Goal: Task Accomplishment & Management: Use online tool/utility

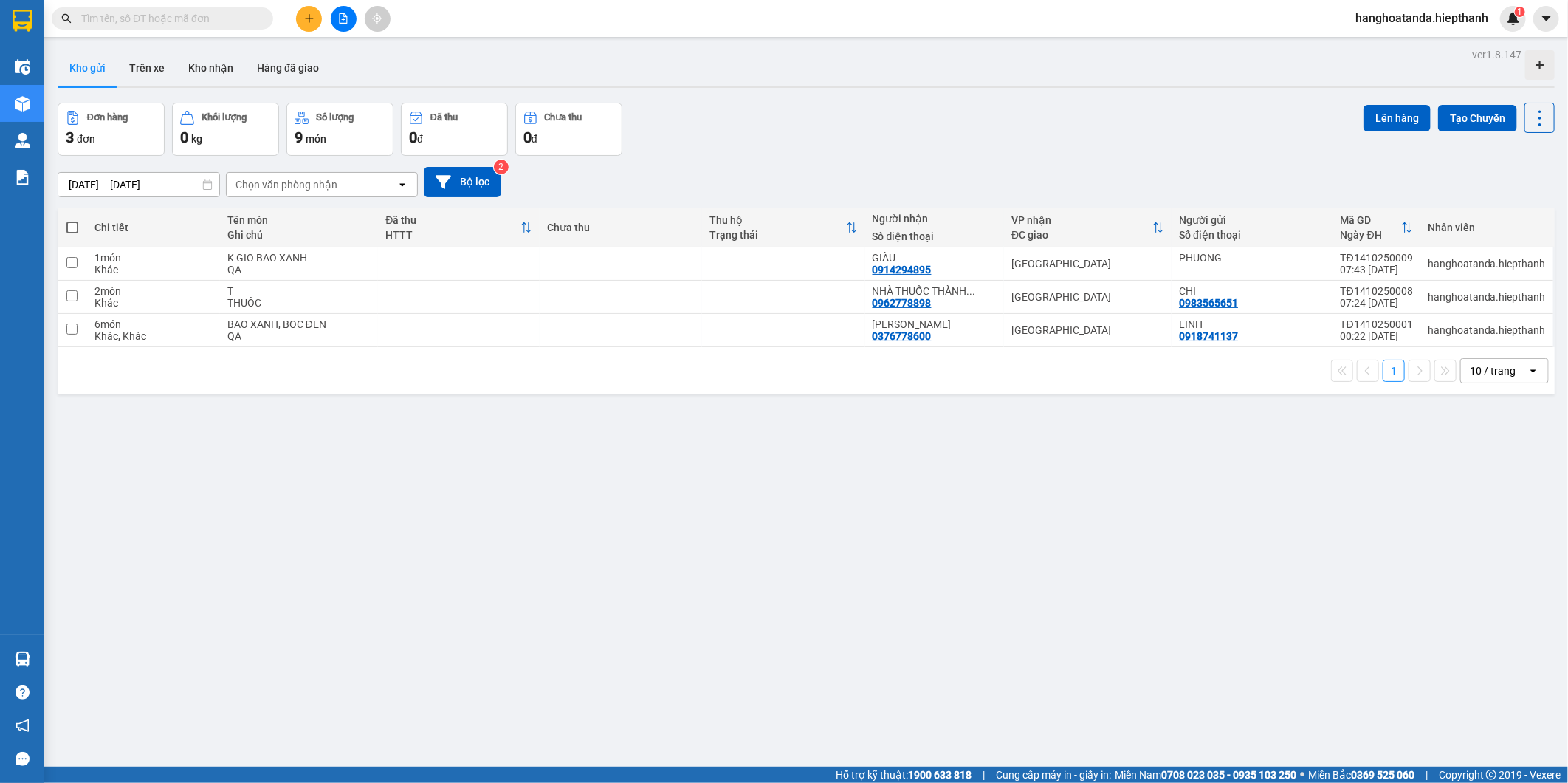
click at [588, 471] on div "ver 1.8.147 Kho gửi Trên xe Kho nhận Hàng đã giao Đơn hàng 3 đơn Khối lượng 0 k…" at bounding box center [806, 436] width 1509 height 783
click at [335, 31] on div at bounding box center [343, 19] width 111 height 26
click at [334, 24] on button at bounding box center [344, 19] width 26 height 26
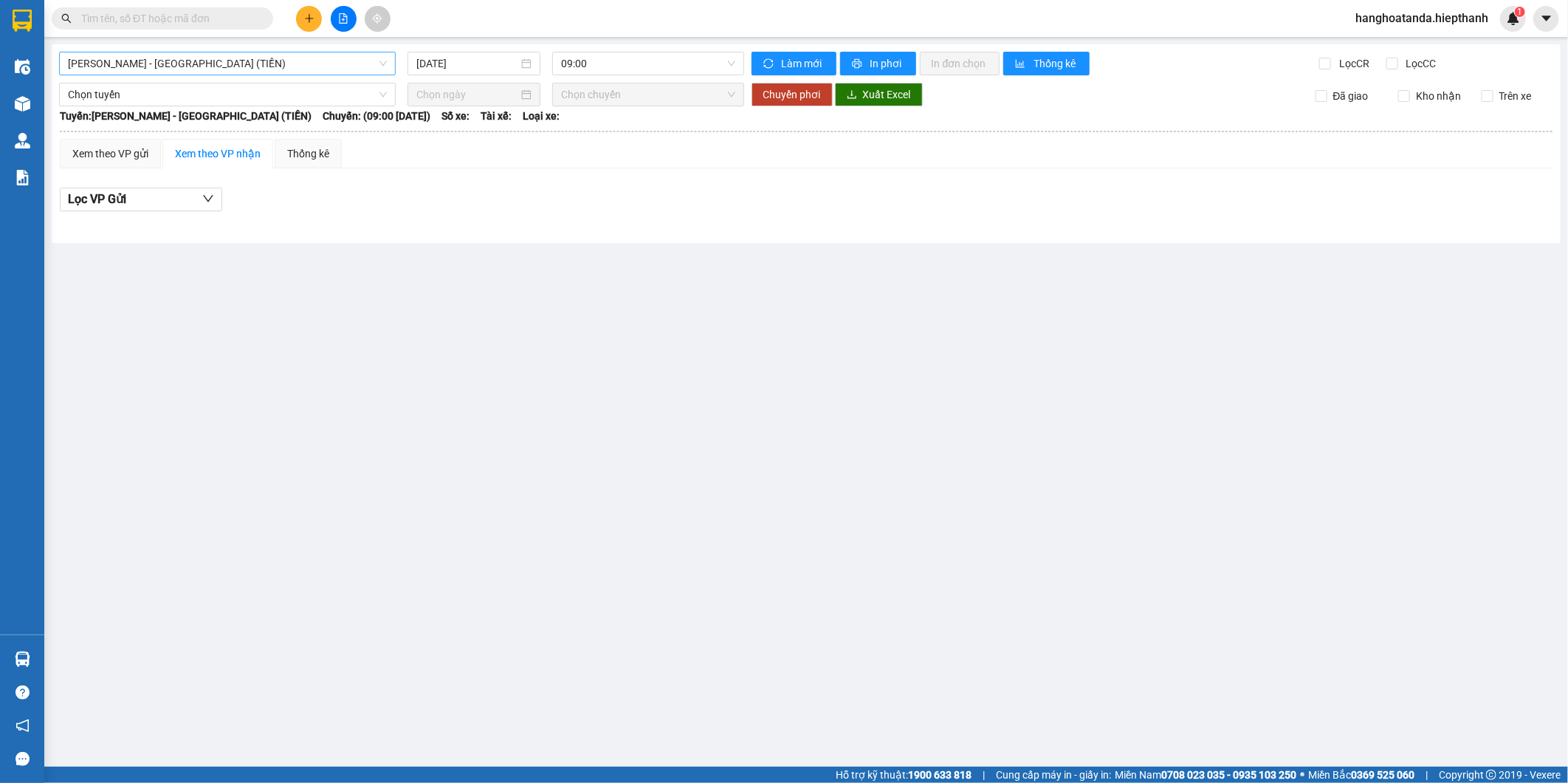
click at [188, 67] on span "Hồ Chí Minh - Tân Châu (TIỀN)" at bounding box center [227, 63] width 319 height 22
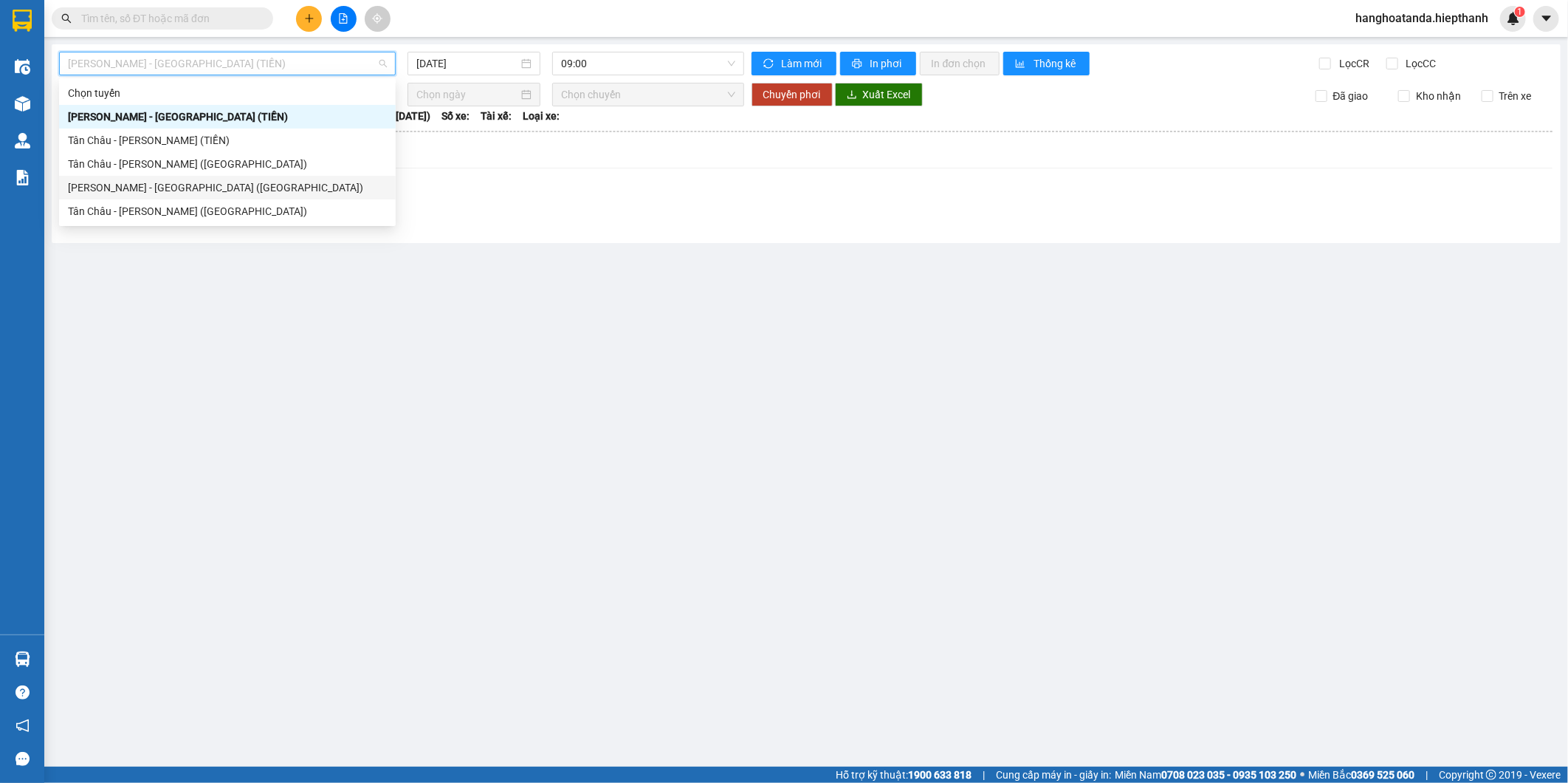
click at [149, 193] on div "Hồ Chí Minh - Tân Châu (Giường)" at bounding box center [227, 187] width 319 height 16
type input "14/10/2025"
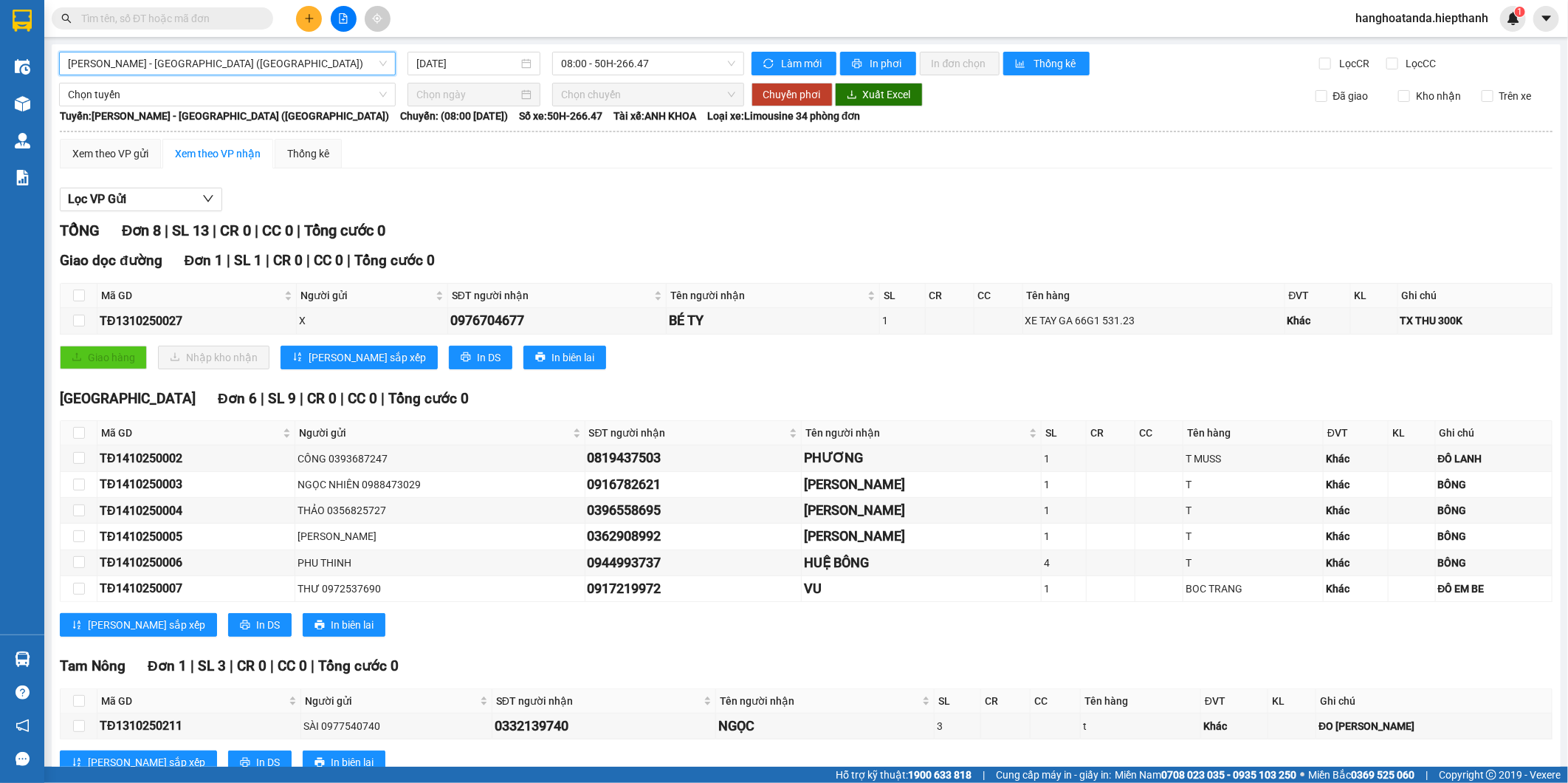
click at [598, 165] on div "Xem theo VP gửi Xem theo VP nhận Thống kê" at bounding box center [805, 153] width 1493 height 30
click at [604, 48] on div "Hồ Chí Minh - Tân Châu (Giường) 14/10/2025 08:00 - 50H-266.47 Làm mới In phơi I…" at bounding box center [806, 426] width 1509 height 763
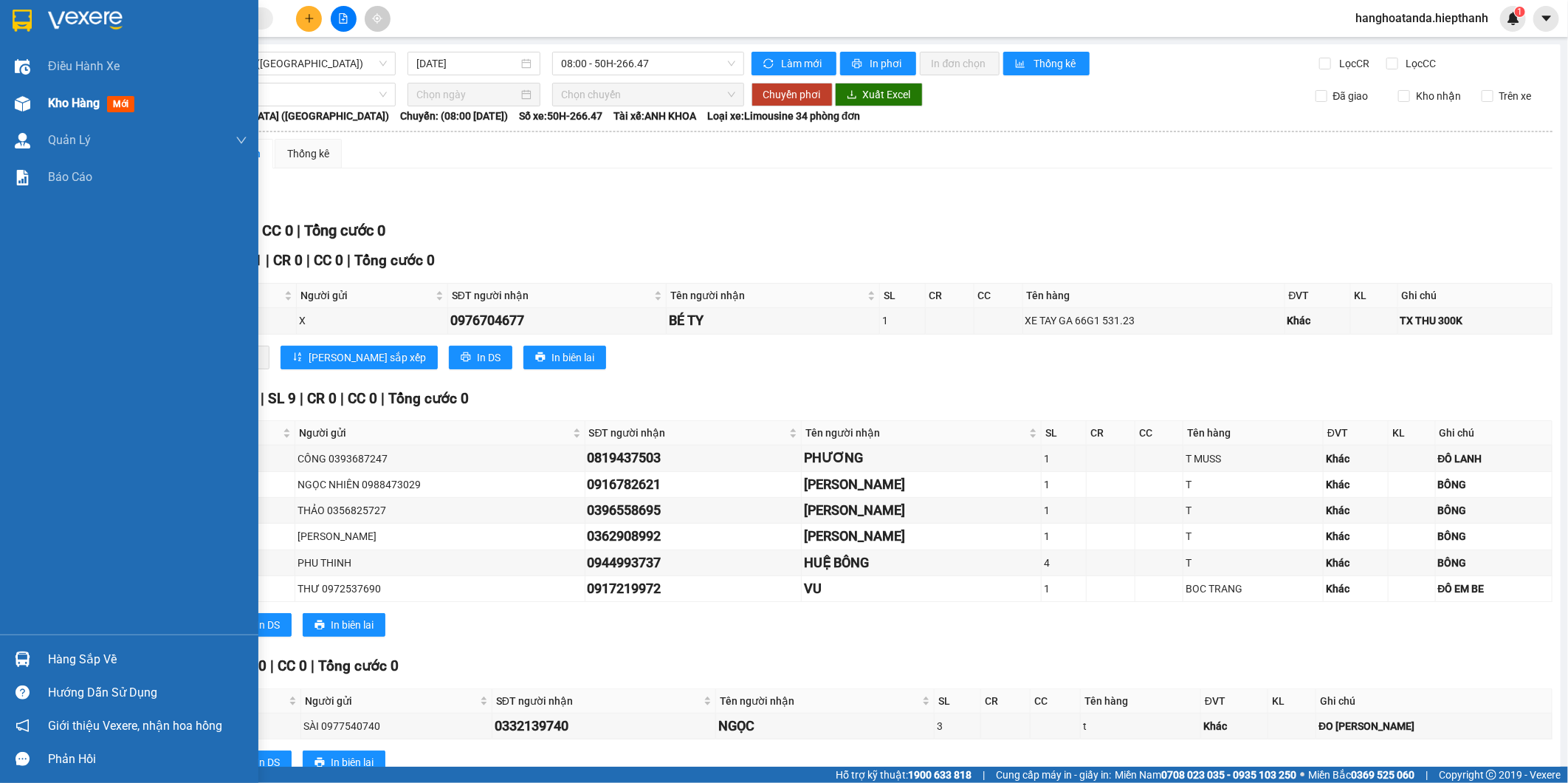
drag, startPoint x: 18, startPoint y: 106, endPoint x: 38, endPoint y: 106, distance: 20.0
click at [20, 106] on img at bounding box center [22, 103] width 16 height 16
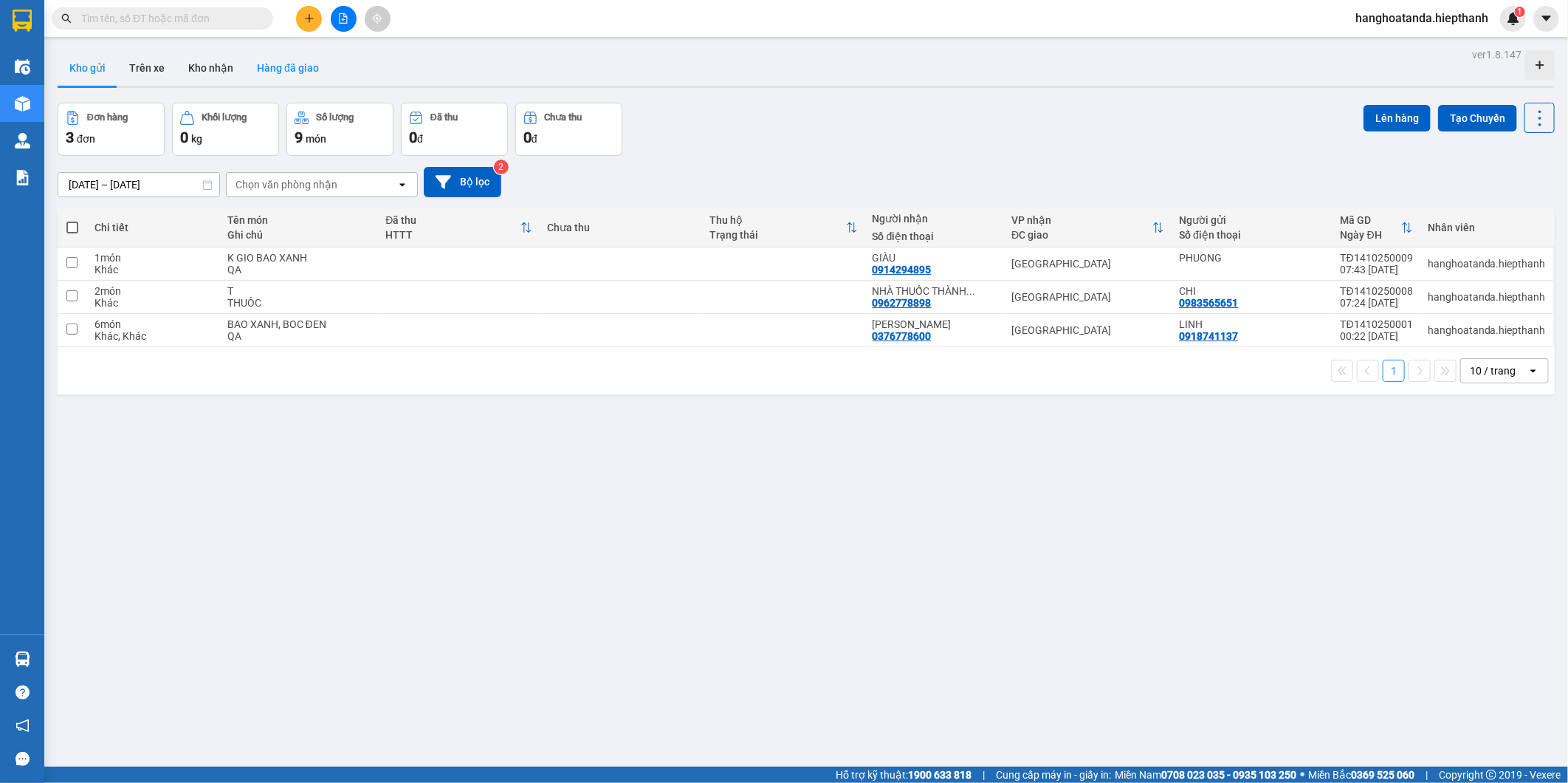
click at [299, 60] on button "Hàng đã giao" at bounding box center [288, 68] width 86 height 35
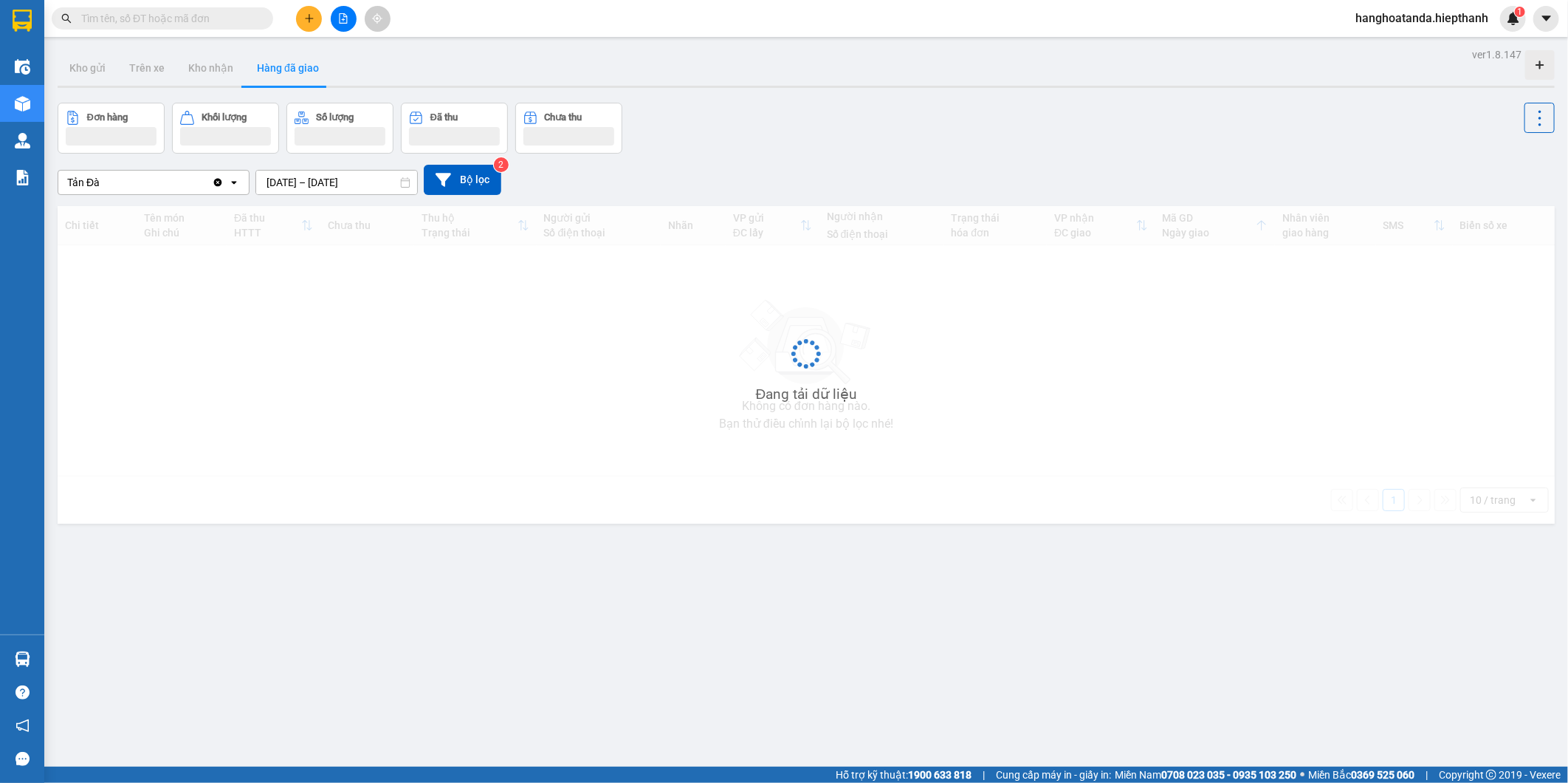
click at [321, 189] on div "ver 1.8.147 Kho gửi Trên xe Kho nhận Hàng đã giao Đơn hàng Khối lượng Số lượng …" at bounding box center [806, 436] width 1509 height 783
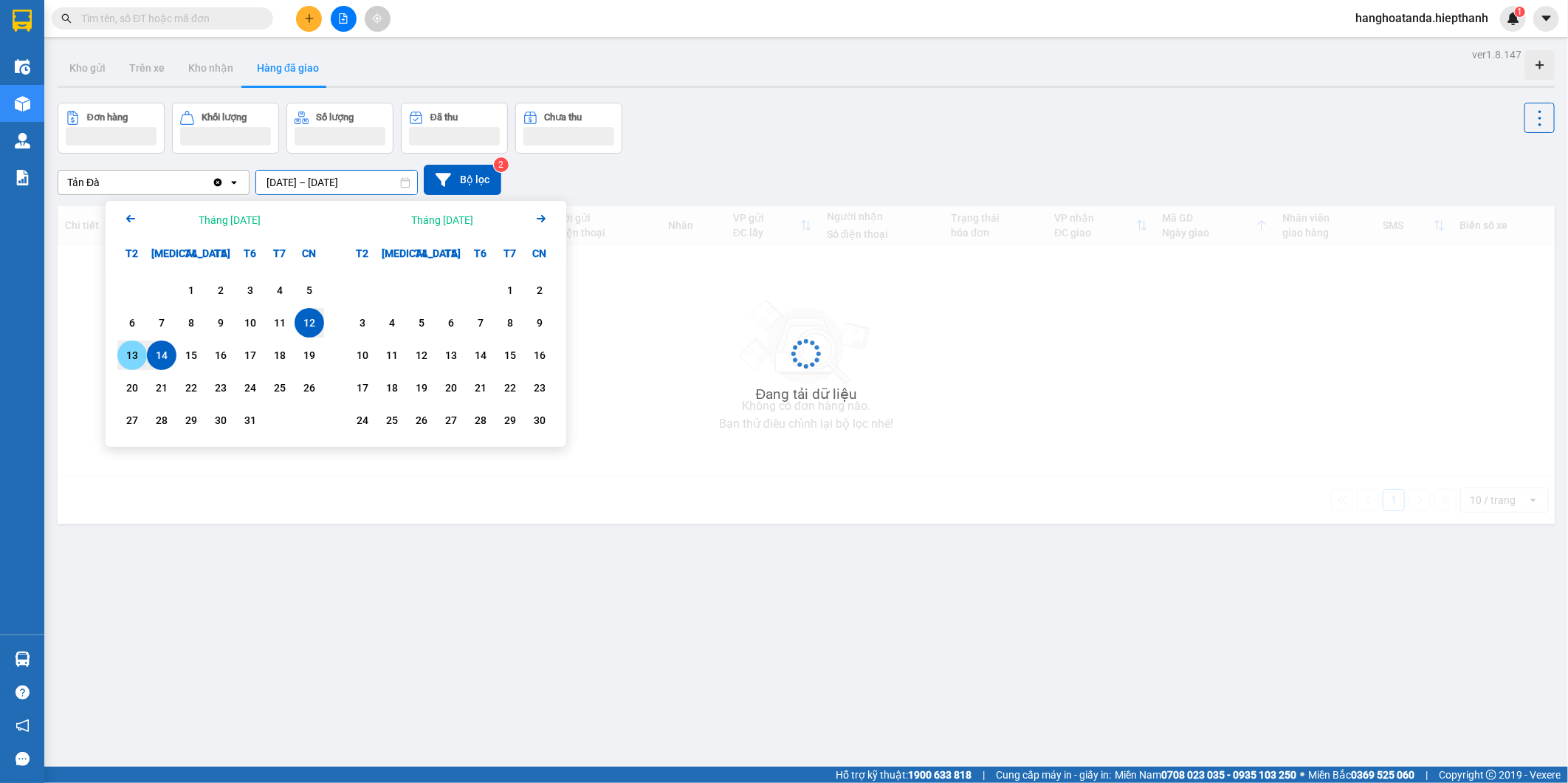
drag, startPoint x: 134, startPoint y: 364, endPoint x: 141, endPoint y: 360, distance: 8.1
click at [134, 362] on div "13" at bounding box center [132, 354] width 20 height 18
click at [155, 359] on div "14" at bounding box center [162, 354] width 20 height 18
type input "13/10/2025 – 14/10/2025"
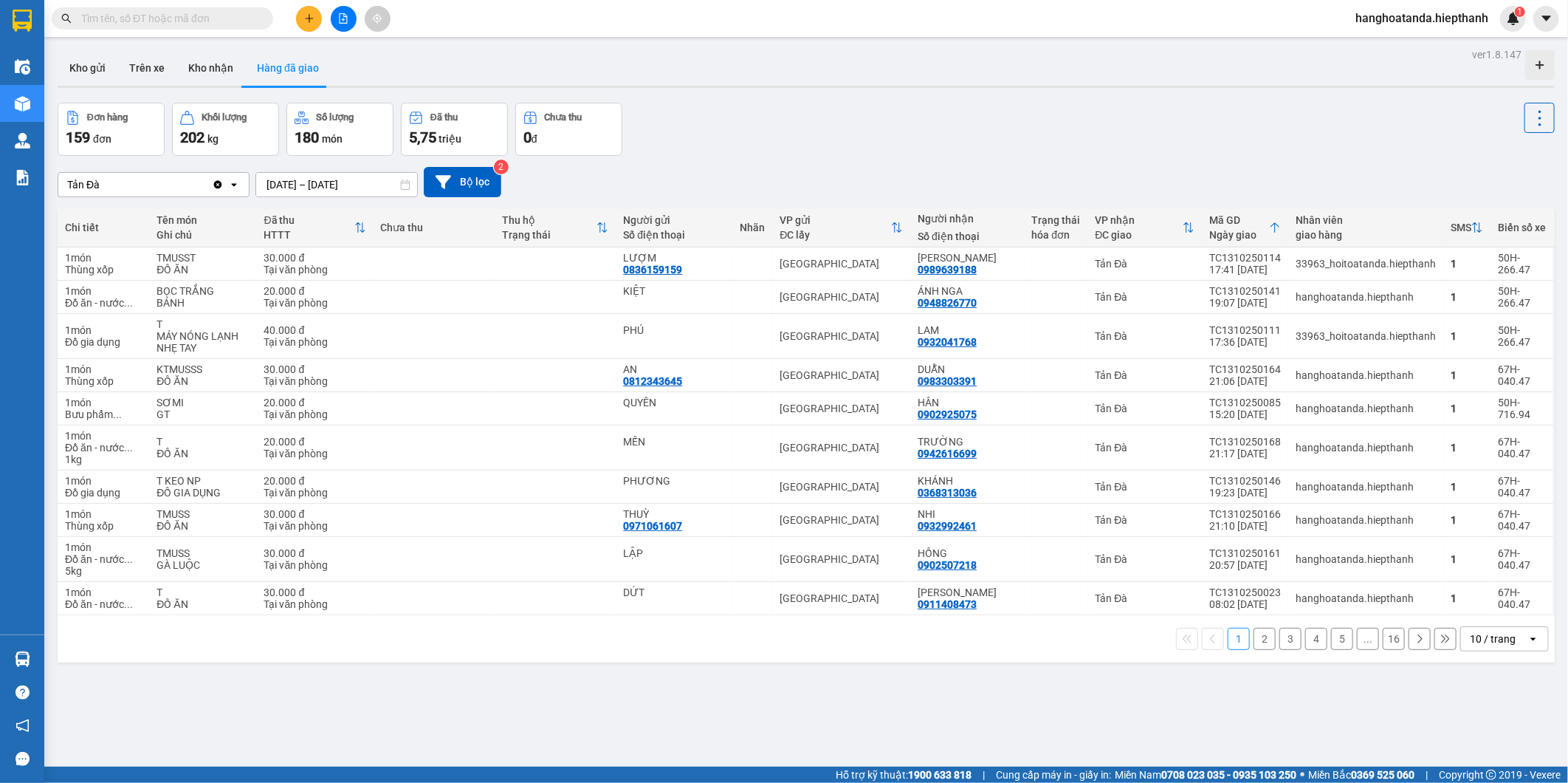
drag, startPoint x: 1515, startPoint y: 643, endPoint x: 1495, endPoint y: 644, distance: 20.0
click at [1513, 644] on div "10 / trang open" at bounding box center [1504, 638] width 88 height 25
click at [1486, 611] on span "100 / trang" at bounding box center [1486, 607] width 53 height 15
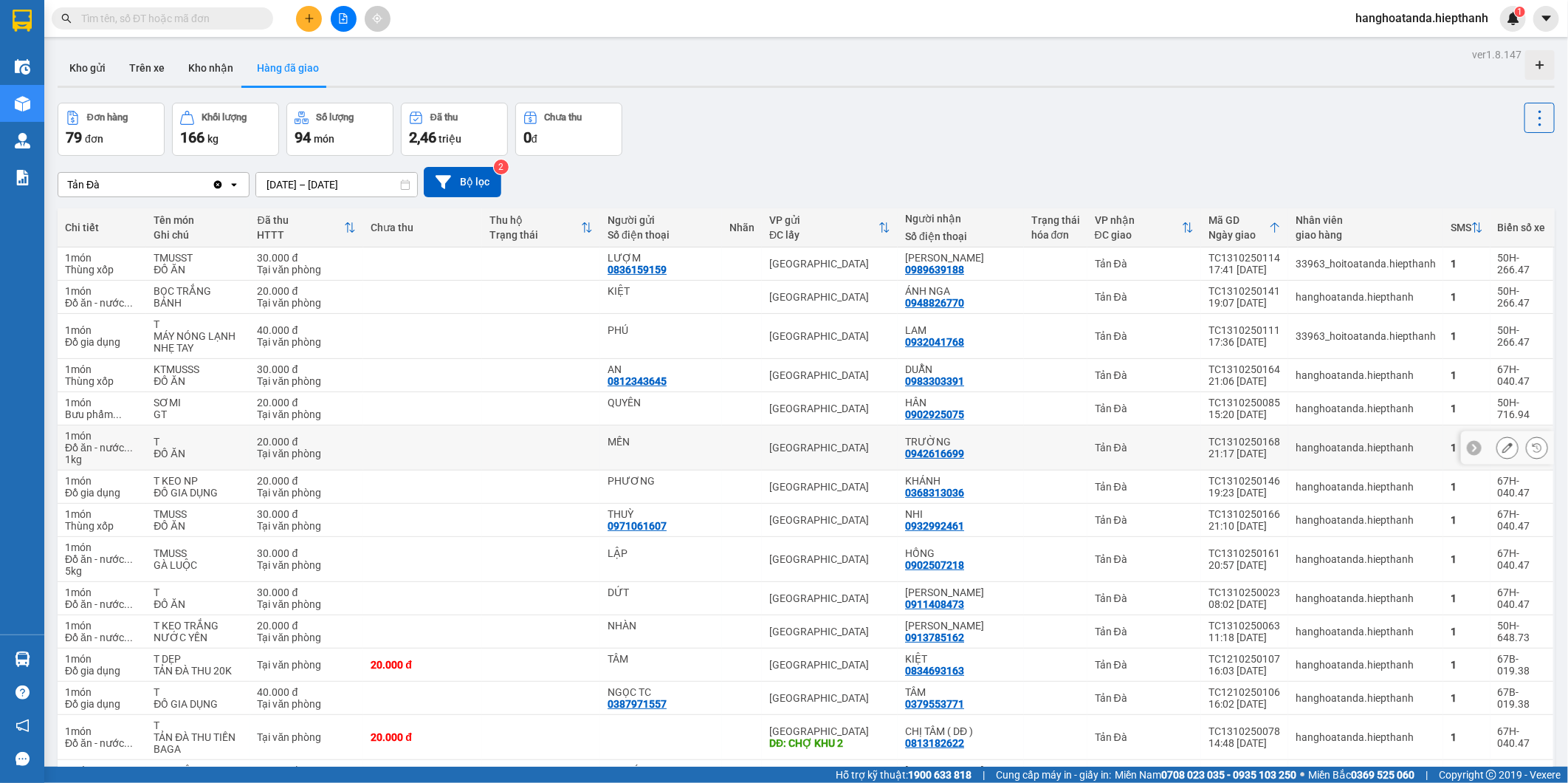
scroll to position [82, 0]
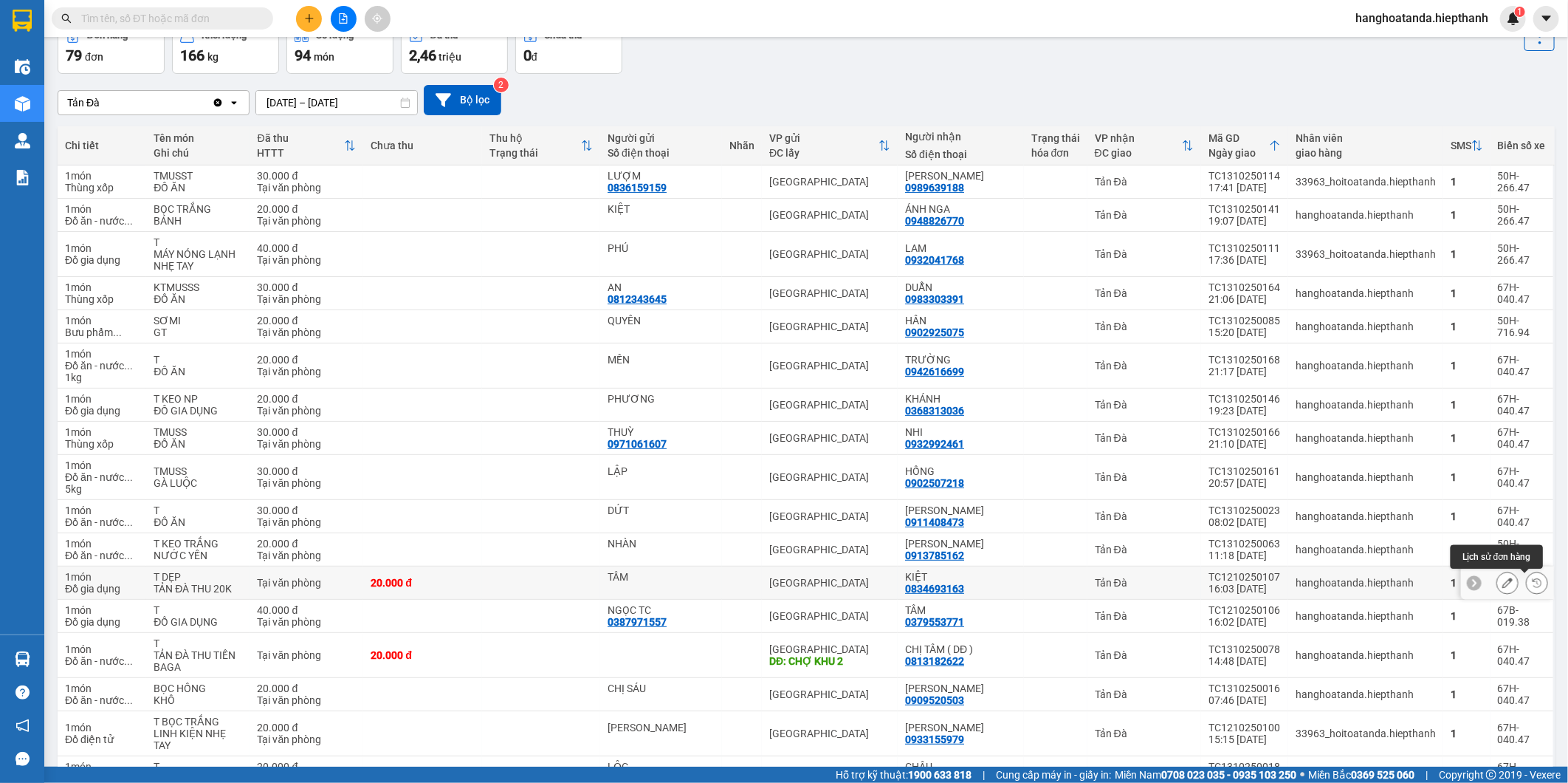
click at [1532, 579] on icon at bounding box center [1536, 582] width 10 height 10
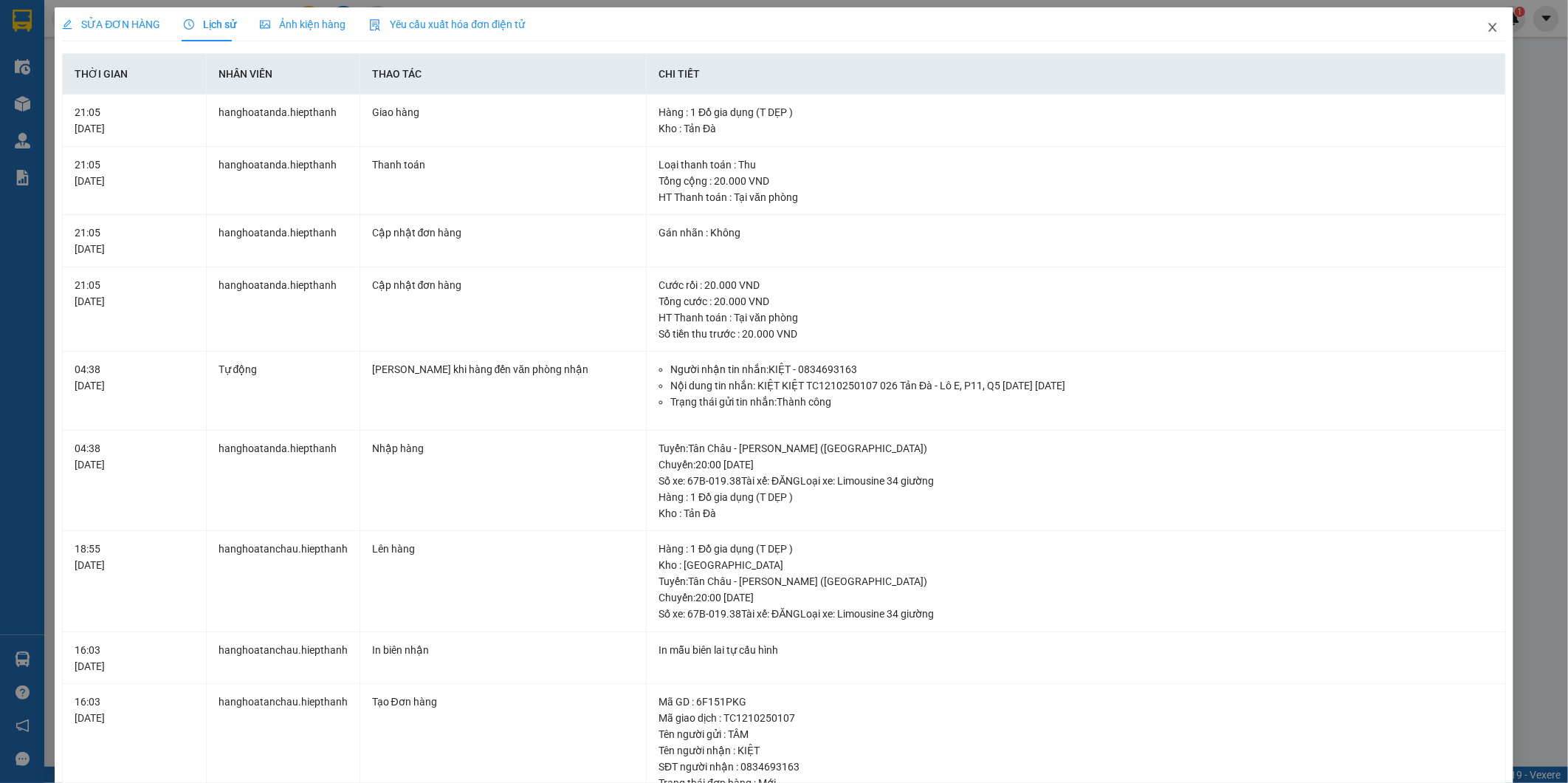
click at [1489, 27] on icon "close" at bounding box center [1493, 28] width 8 height 9
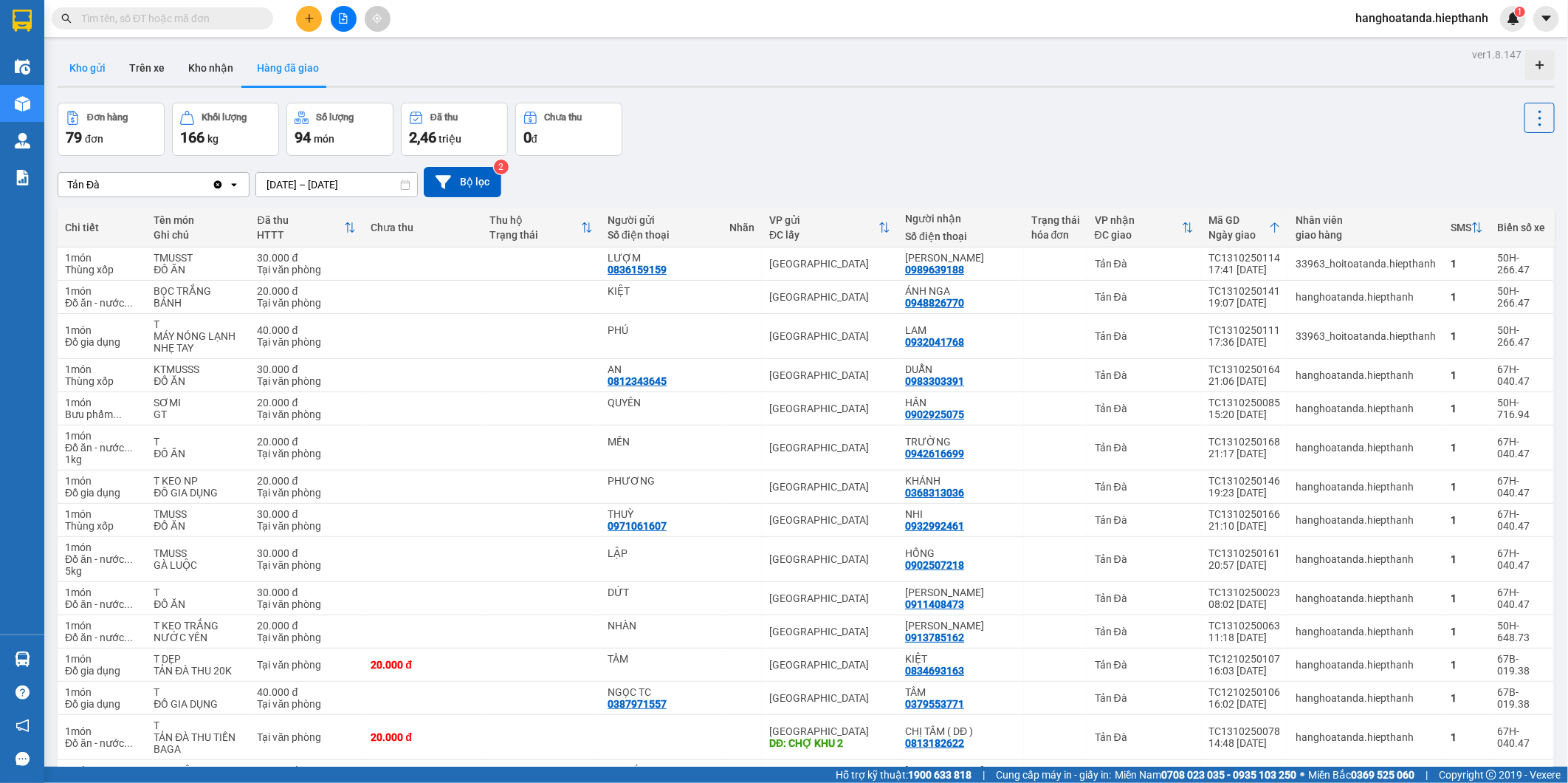
click at [86, 71] on button "Kho gửi" at bounding box center [87, 68] width 60 height 35
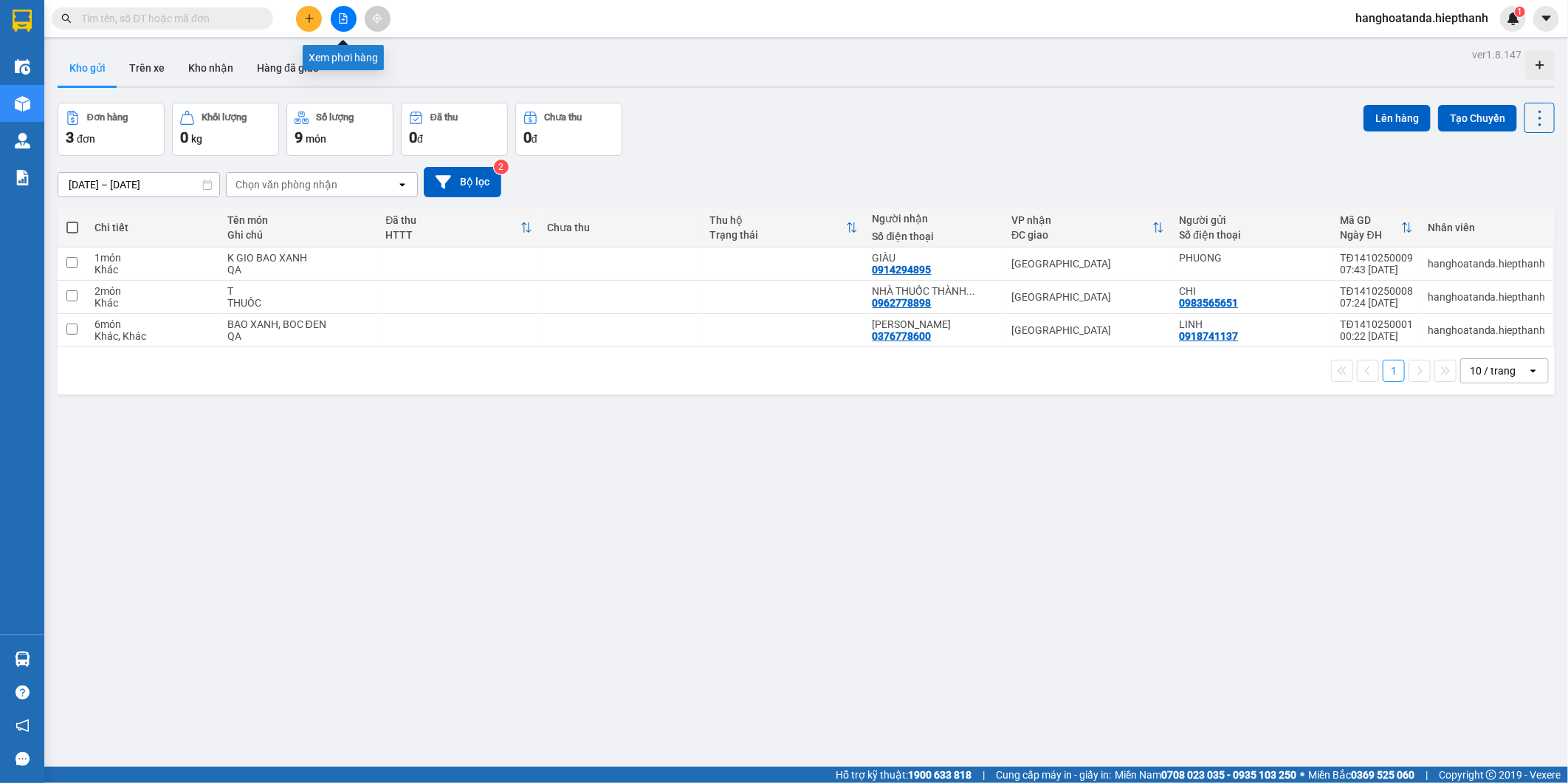
click at [346, 24] on button at bounding box center [344, 19] width 26 height 26
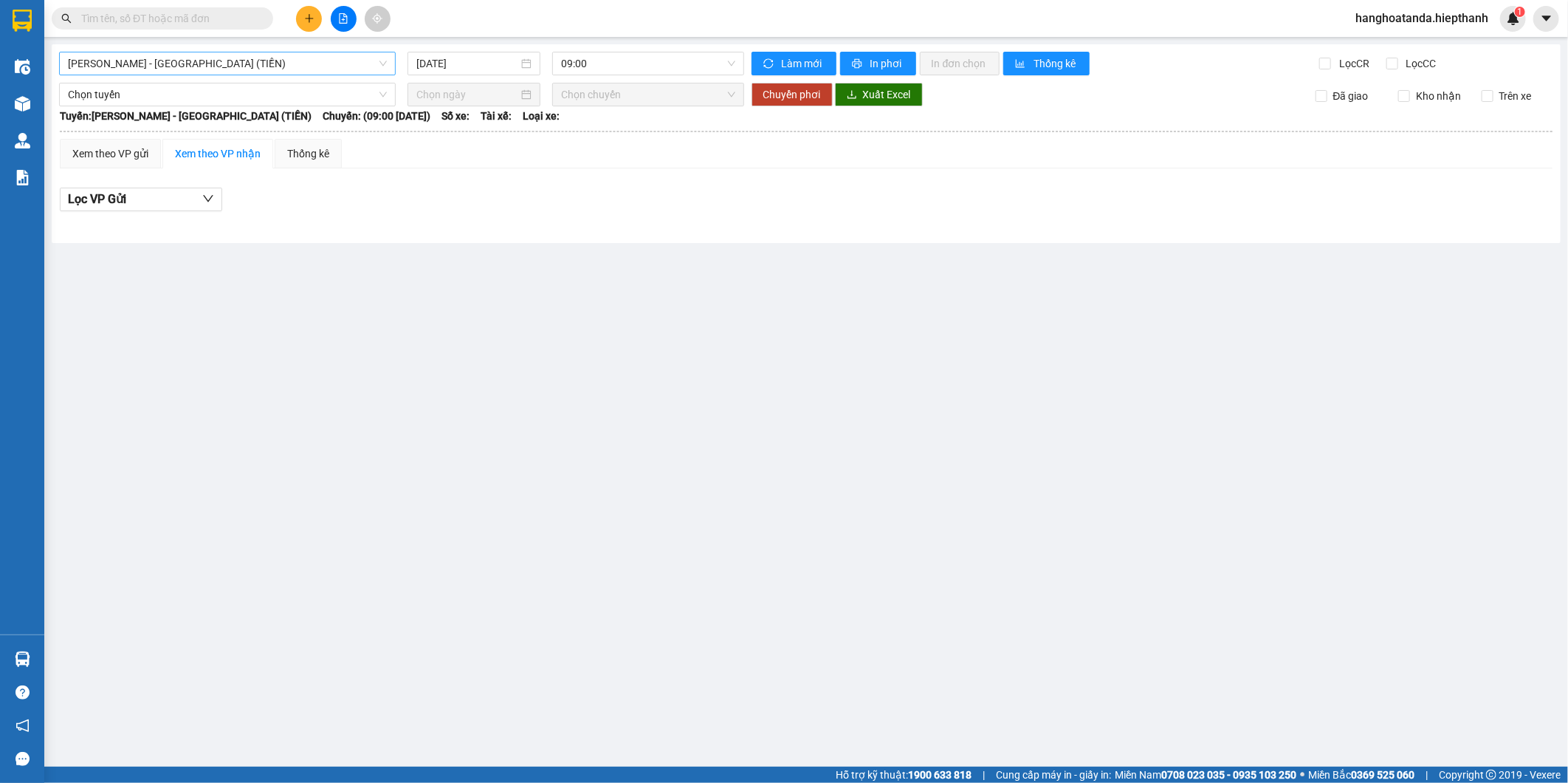
click at [217, 60] on span "Hồ Chí Minh - Tân Châu (TIỀN)" at bounding box center [227, 63] width 319 height 22
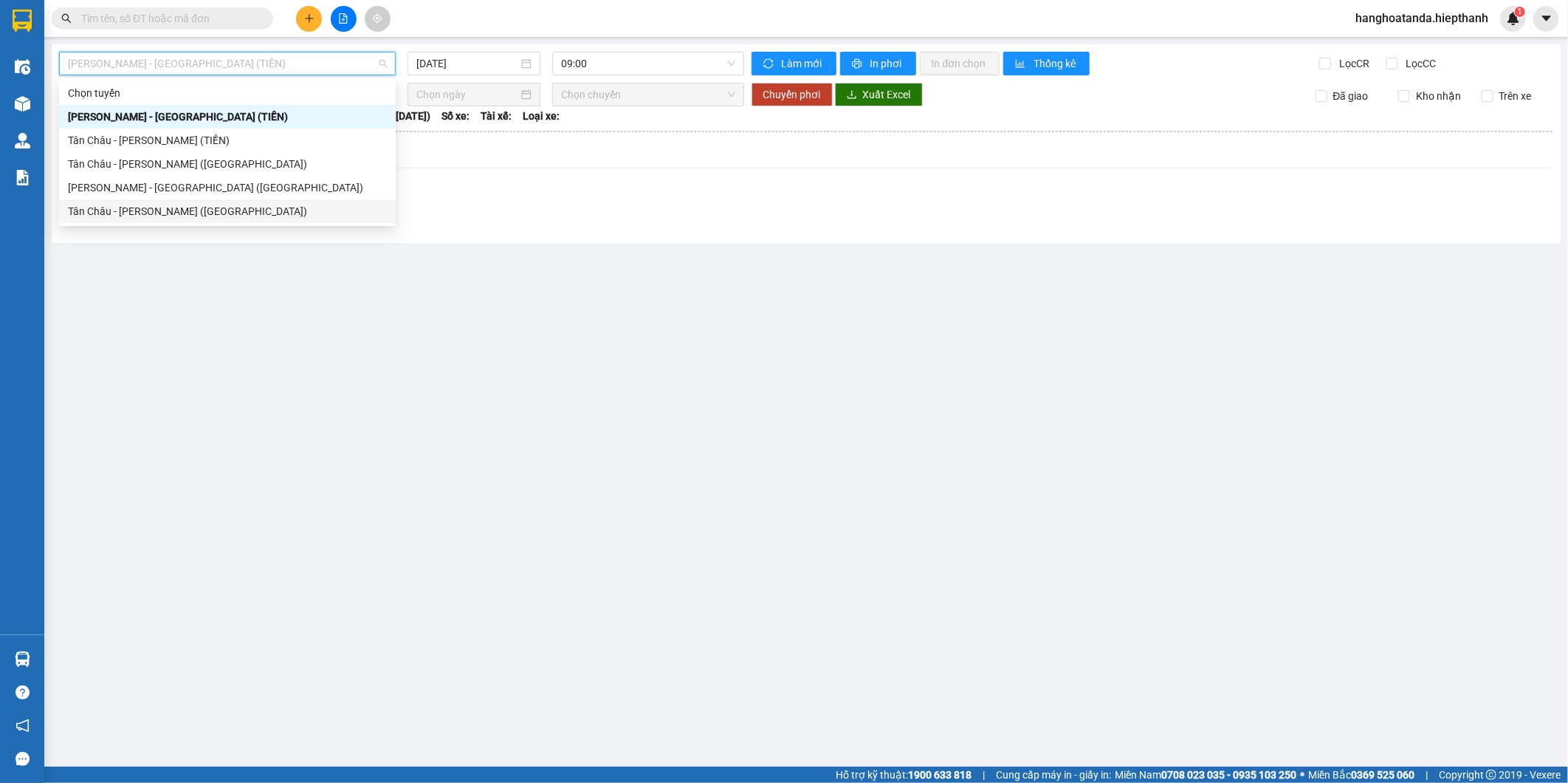
click at [172, 205] on div "Tân Châu - Hồ Chí Minh (Giường)" at bounding box center [227, 210] width 319 height 16
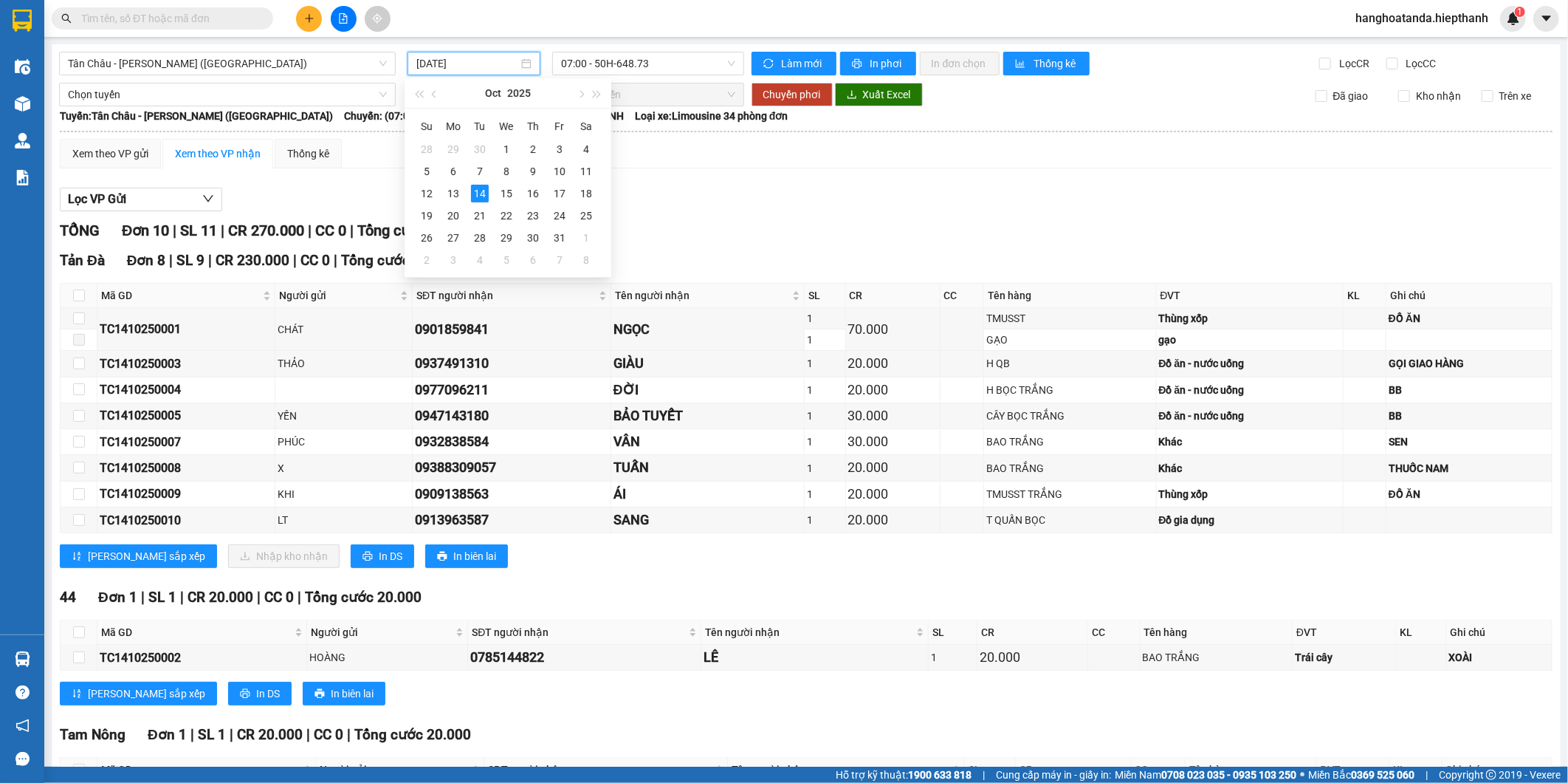
click at [480, 56] on input "14/10/2025" at bounding box center [468, 63] width 102 height 16
click at [452, 205] on td "20" at bounding box center [453, 216] width 27 height 22
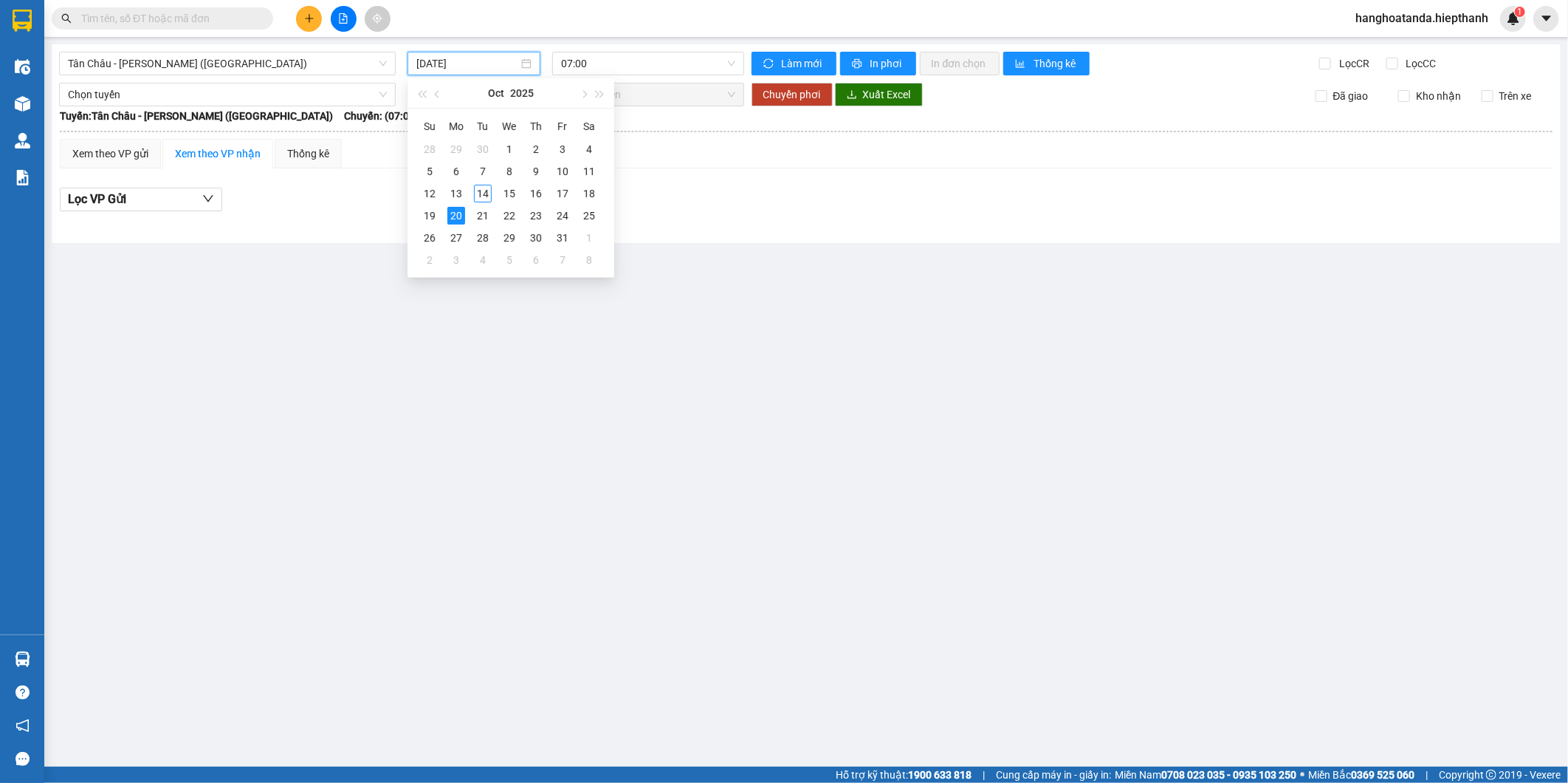
drag, startPoint x: 465, startPoint y: 56, endPoint x: 469, endPoint y: 97, distance: 41.2
click at [466, 56] on input "20/10/2025" at bounding box center [468, 63] width 102 height 16
click at [455, 195] on div "13" at bounding box center [456, 192] width 18 height 18
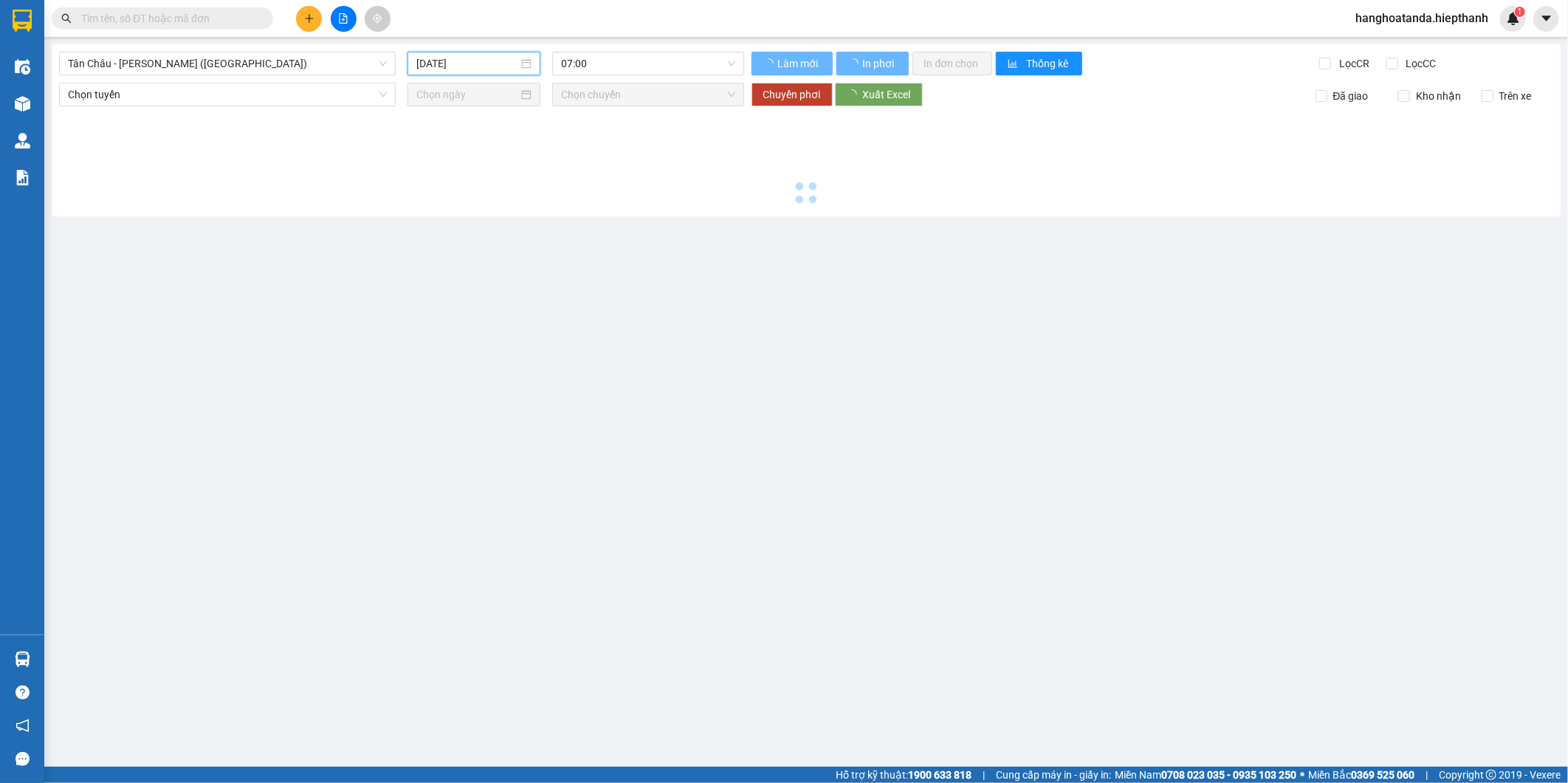
type input "13/10/2025"
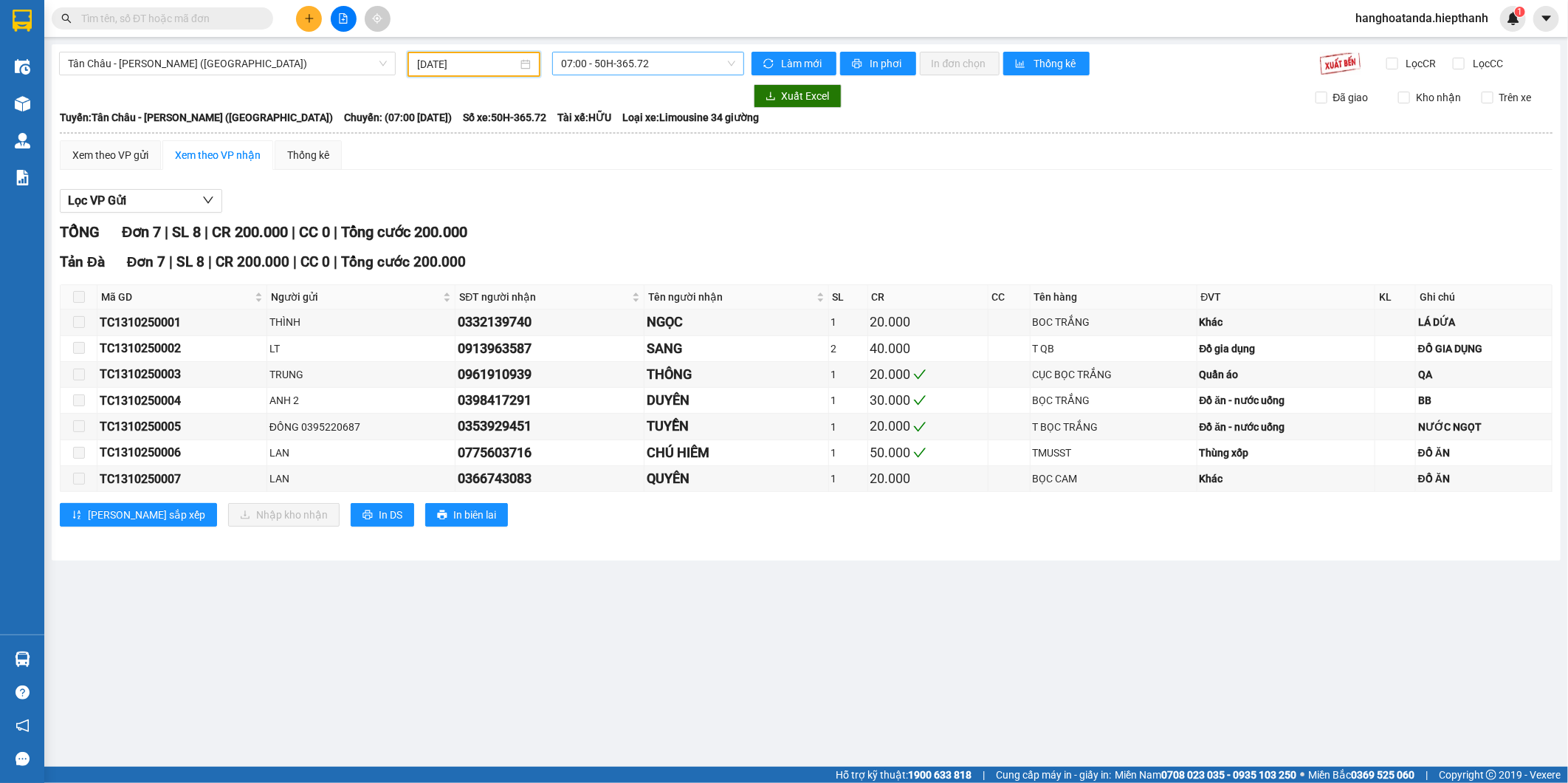
click at [598, 66] on span "07:00 - 50H-365.72" at bounding box center [647, 63] width 174 height 22
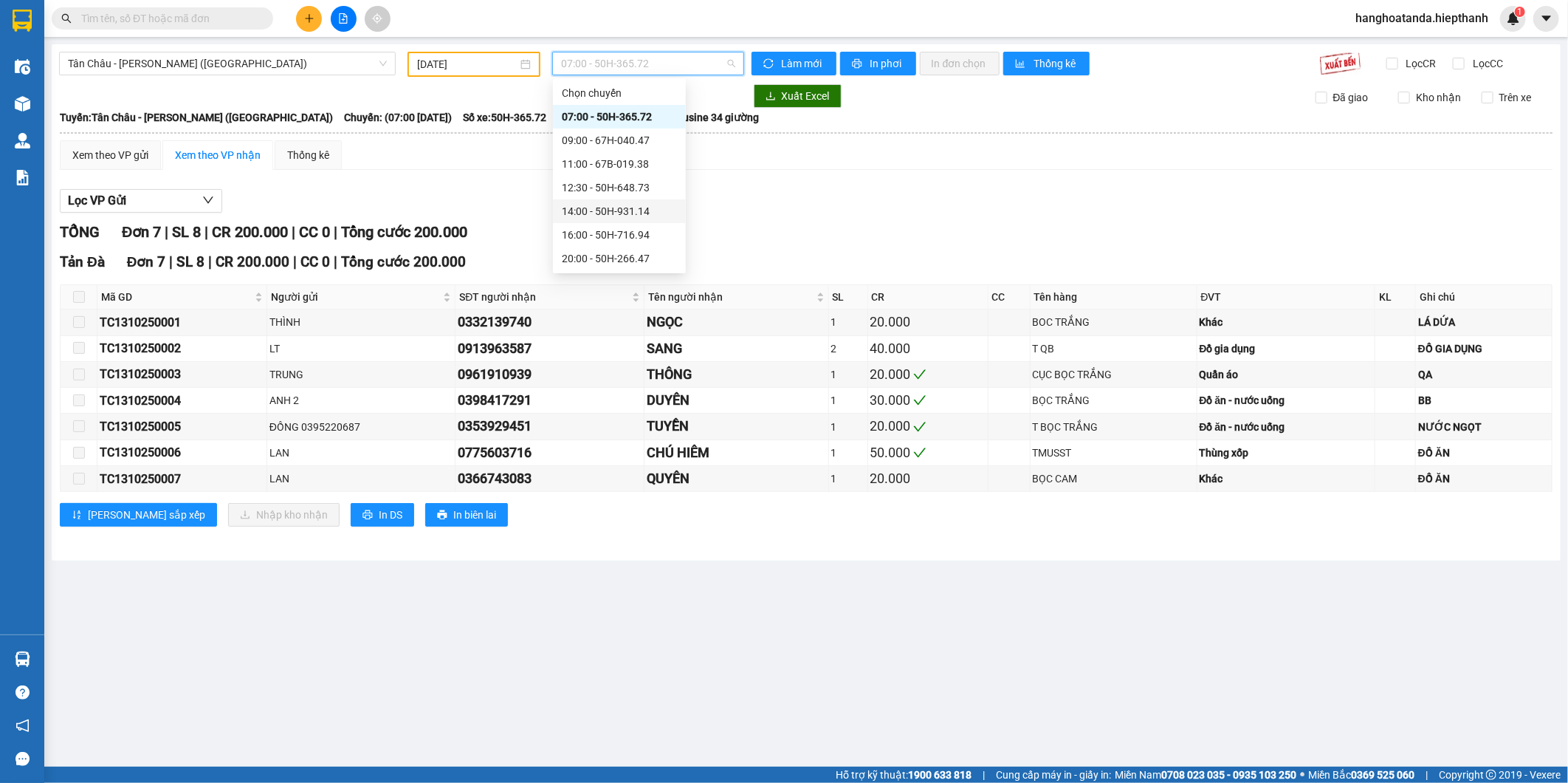
scroll to position [82, 0]
click at [598, 151] on div "16:00 - 50H-716.94" at bounding box center [619, 153] width 115 height 16
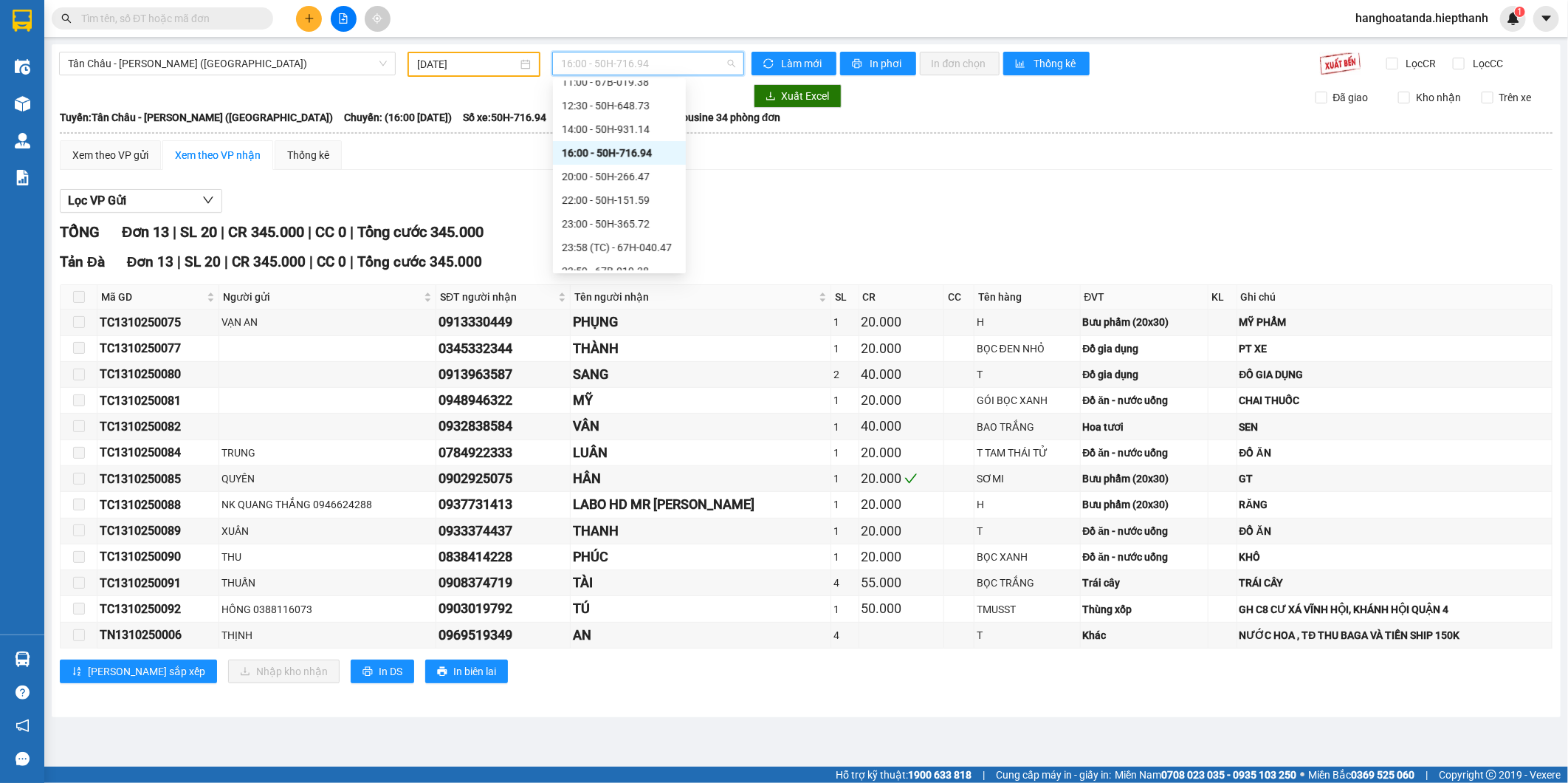
click at [607, 52] on div "16:00 - 50H-716.94" at bounding box center [648, 63] width 192 height 23
drag, startPoint x: 591, startPoint y: 171, endPoint x: 582, endPoint y: 176, distance: 10.3
click at [582, 176] on div "20:00 - 50H-266.47" at bounding box center [619, 176] width 115 height 16
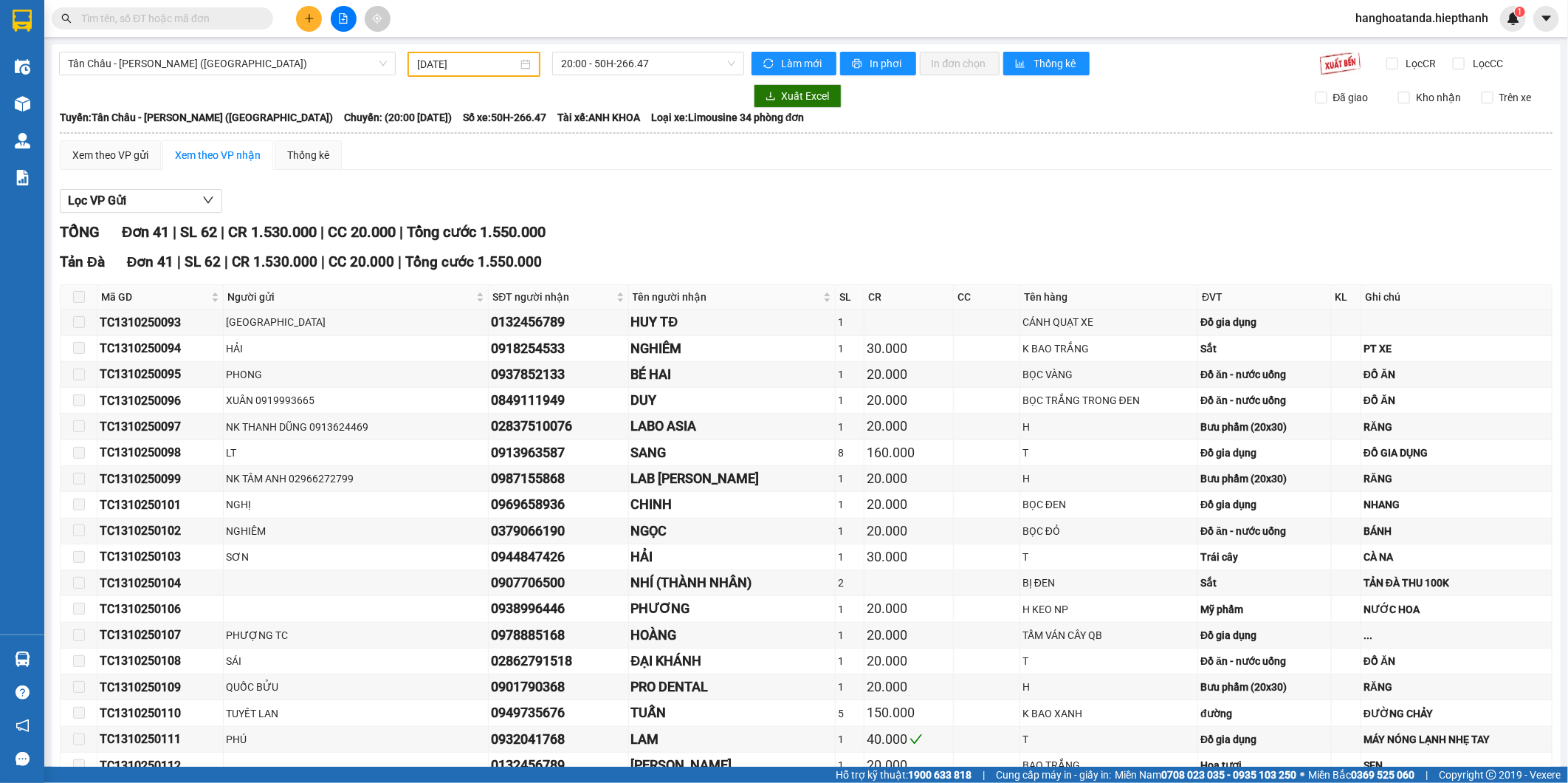
click at [609, 50] on div "Tân Châu - Hồ Chí Minh (Giường) 13/10/2025 20:00 - 50H-266.47 Làm mới In phơi I…" at bounding box center [806, 746] width 1509 height 1402
drag, startPoint x: 610, startPoint y: 80, endPoint x: 617, endPoint y: 63, distance: 18.4
click at [617, 63] on div "Tân Châu - Hồ Chí Minh (Giường) 13/10/2025 20:00 - 50H-266.47 Làm mới In phơi I…" at bounding box center [806, 746] width 1509 height 1402
click at [618, 61] on span "20:00 - 50H-266.47" at bounding box center [647, 63] width 174 height 22
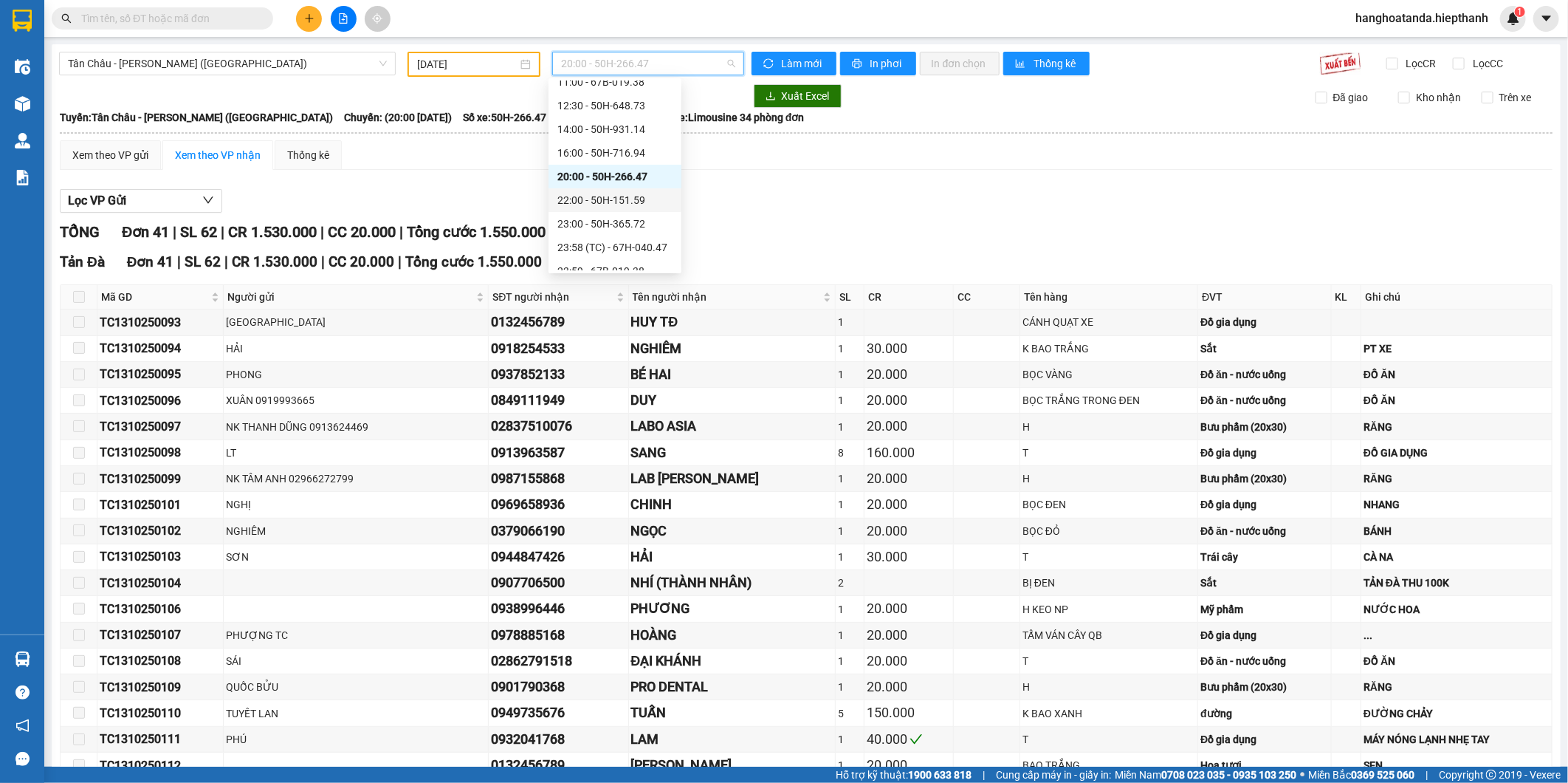
click at [592, 193] on div "22:00 - 50H-151.59" at bounding box center [615, 199] width 115 height 16
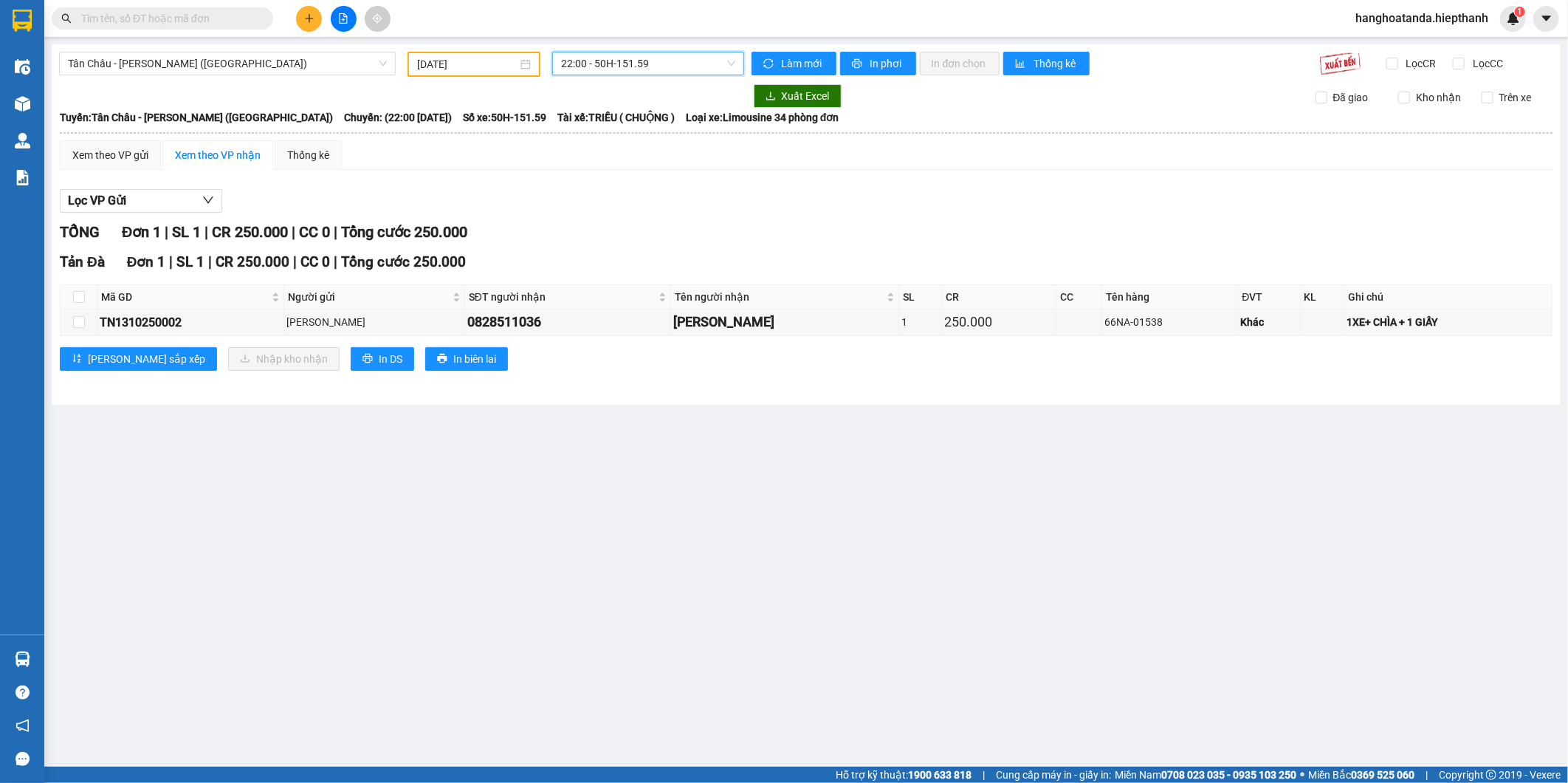
click at [621, 58] on span "22:00 - 50H-151.59" at bounding box center [647, 63] width 174 height 22
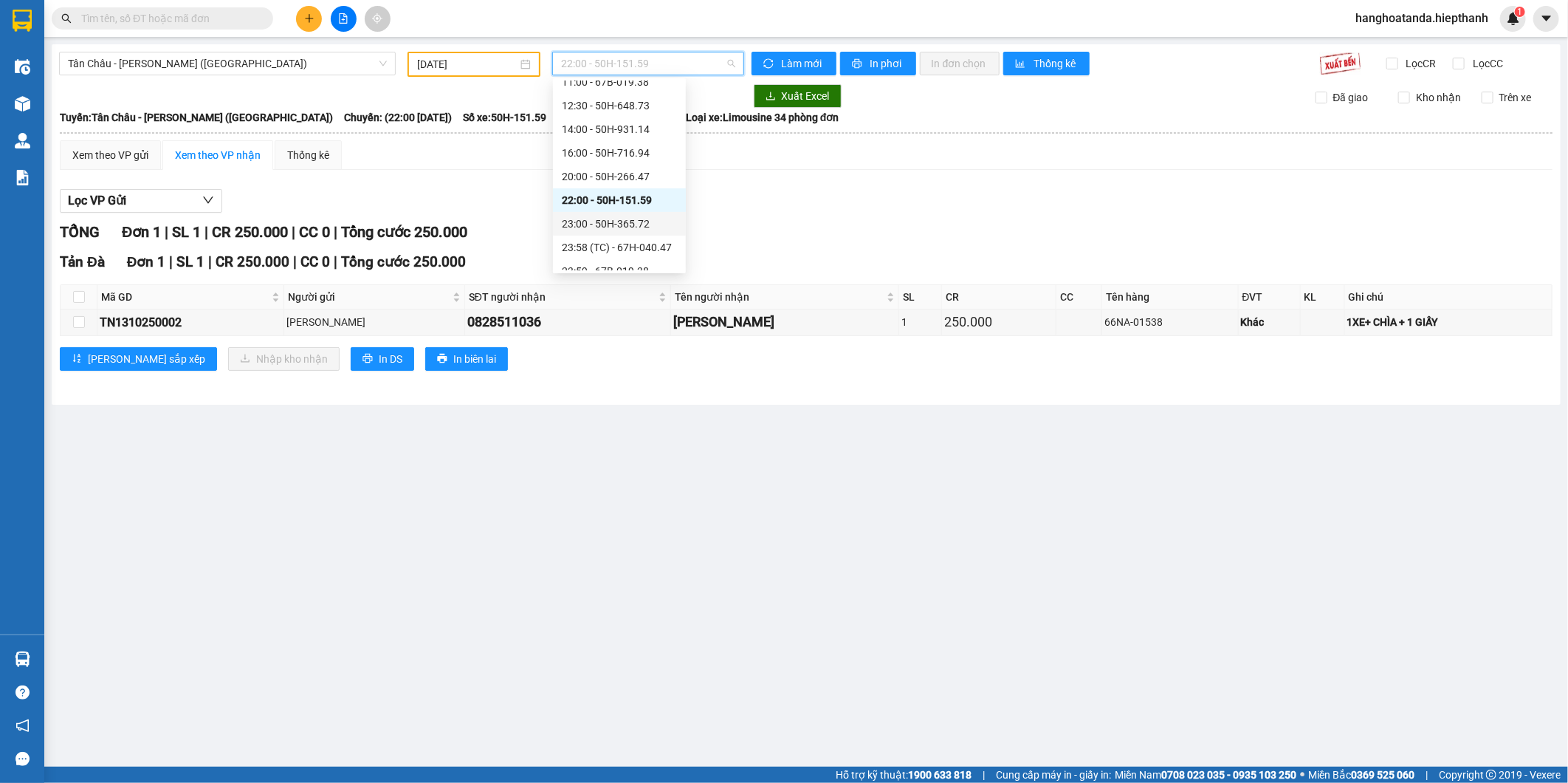
click at [578, 223] on div "23:00 - 50H-365.72" at bounding box center [619, 223] width 115 height 16
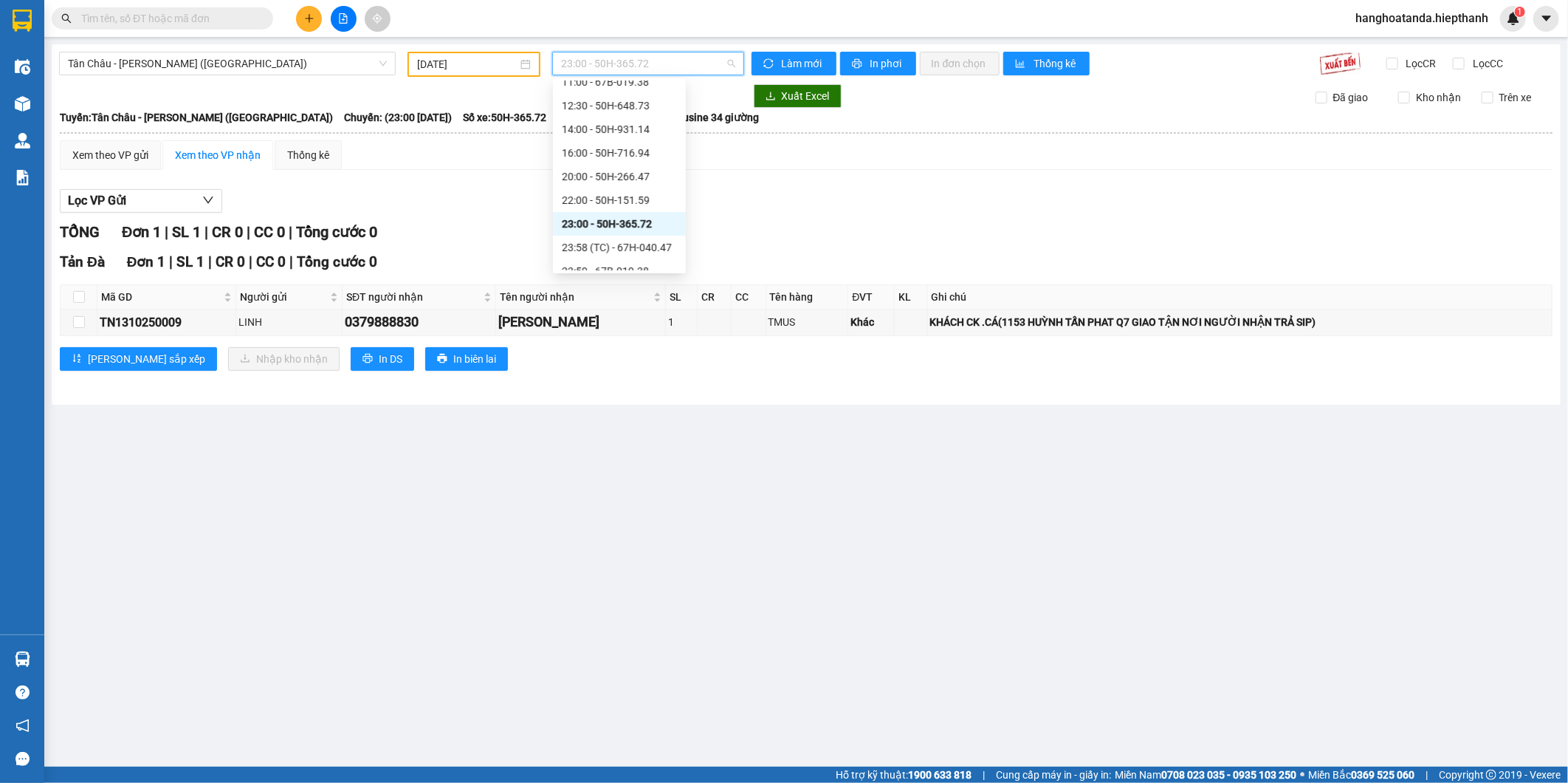
click at [609, 65] on span "23:00 - 50H-365.72" at bounding box center [647, 63] width 174 height 22
click at [632, 198] on div "22:00 - 50H-151.59" at bounding box center [619, 199] width 115 height 16
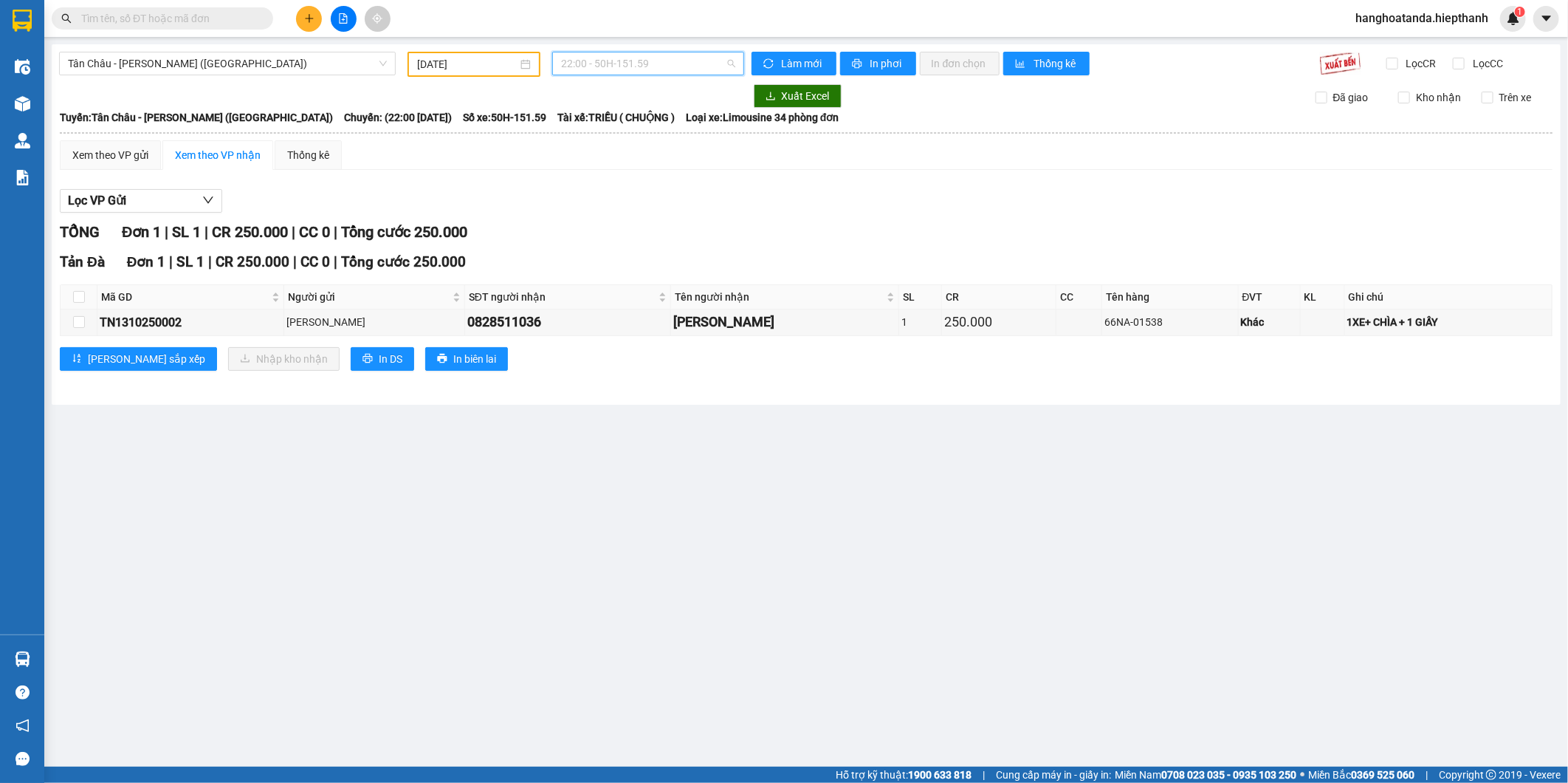
click at [618, 60] on span "22:00 - 50H-151.59" at bounding box center [647, 63] width 174 height 22
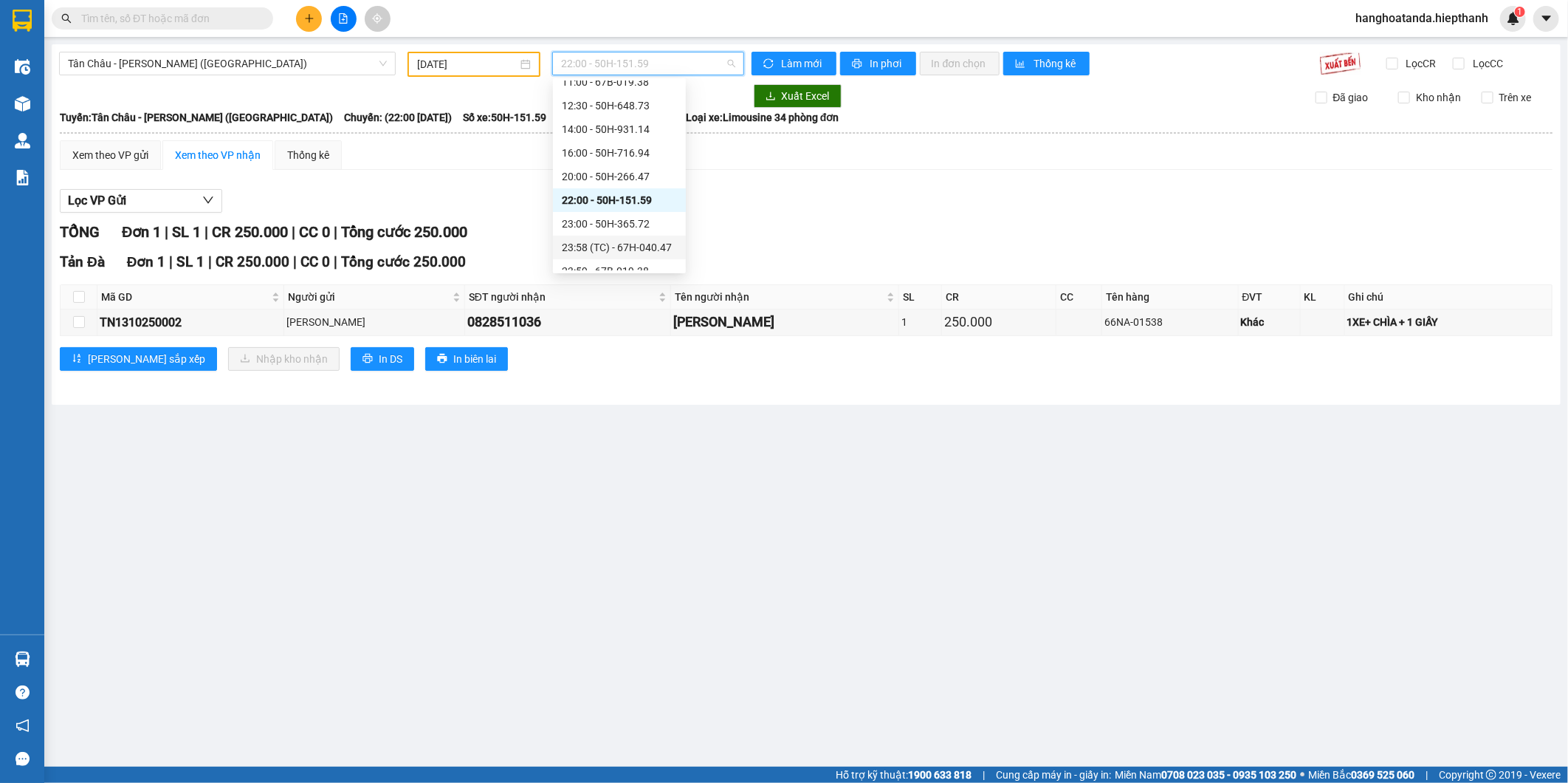
click at [608, 247] on div "23:58 (TC) - 67H-040.47" at bounding box center [619, 246] width 115 height 16
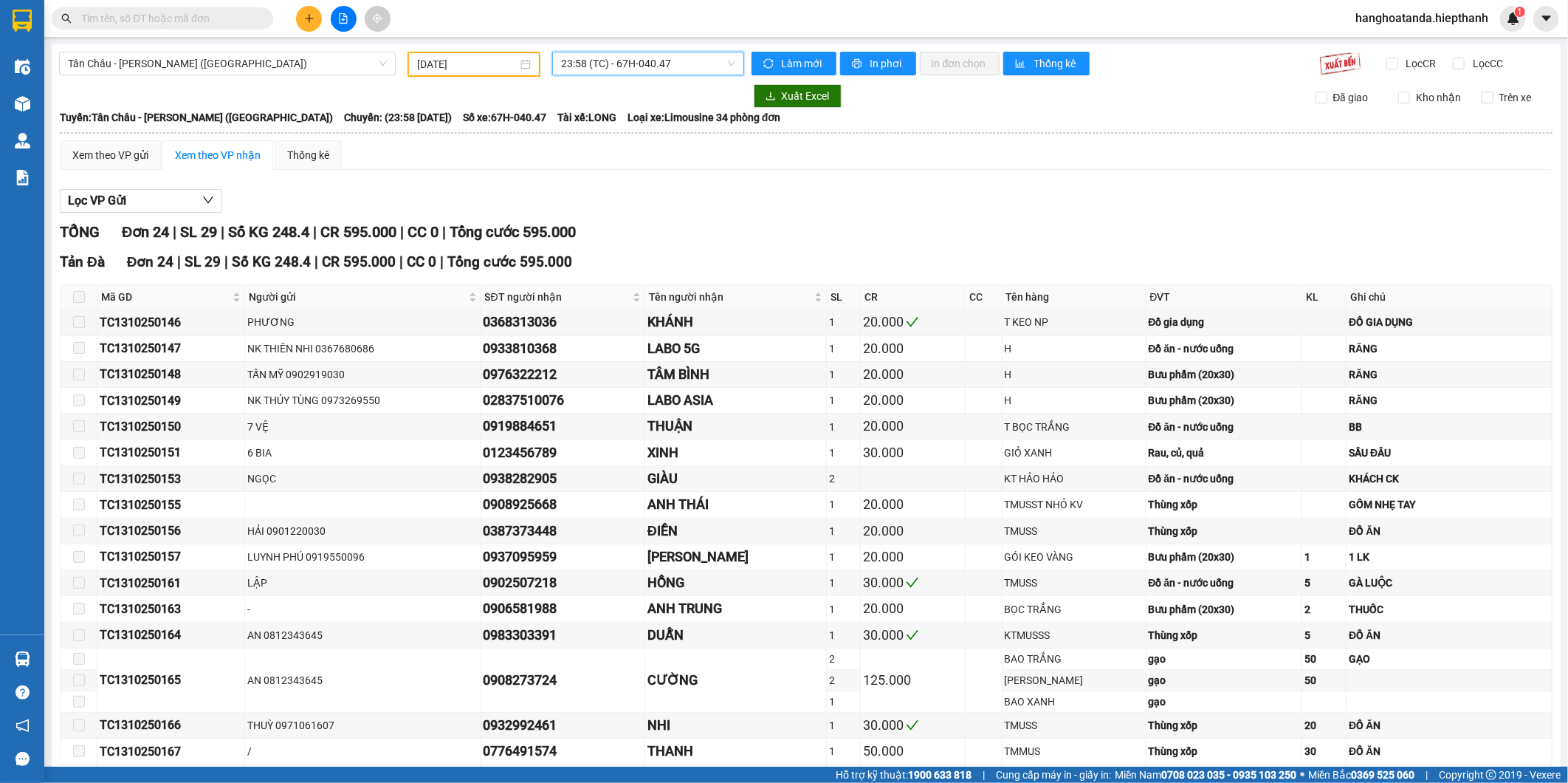
click at [638, 65] on span "23:58 (TC) - 67H-040.47" at bounding box center [647, 63] width 174 height 22
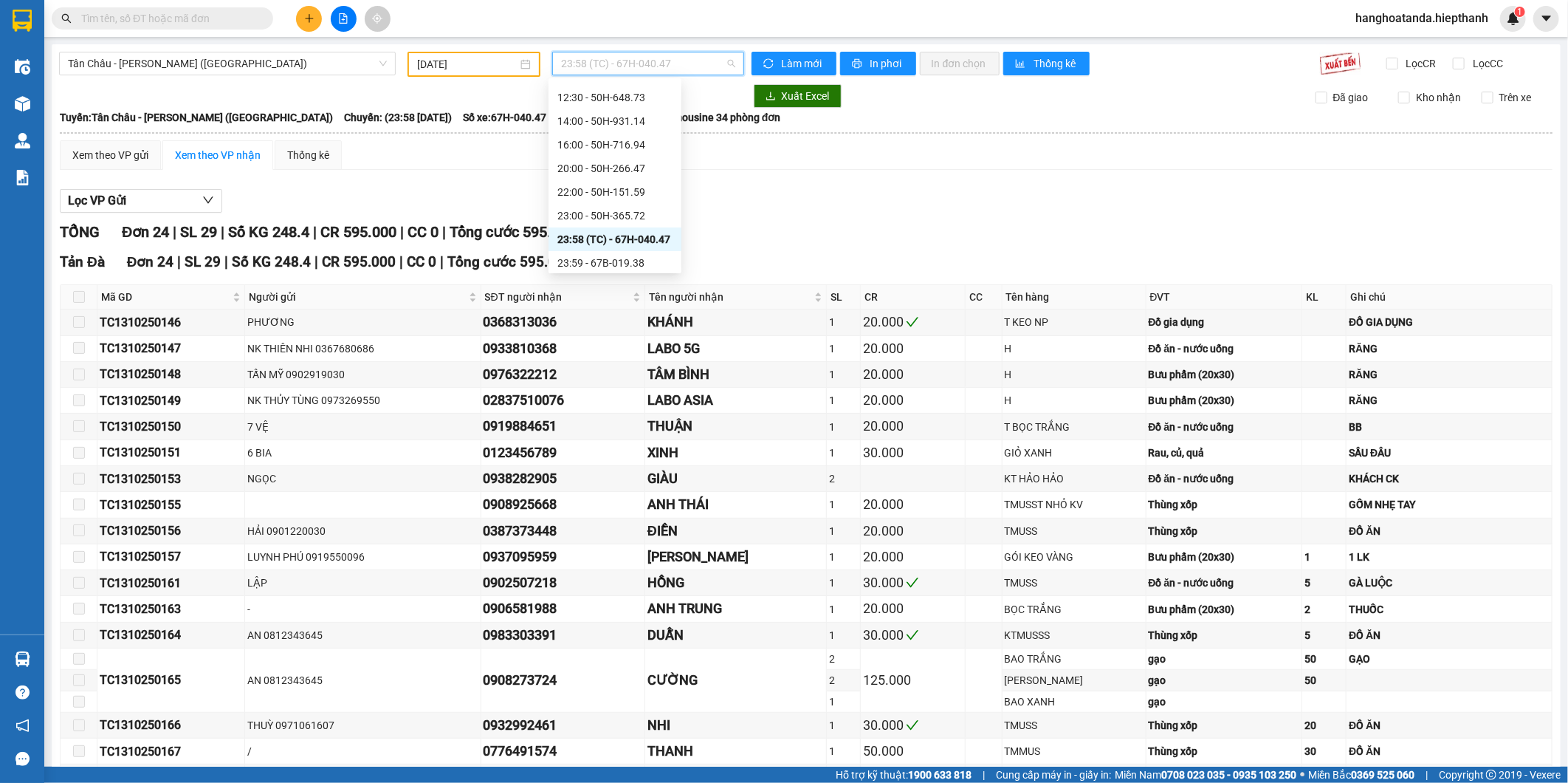
scroll to position [95, 0]
click at [630, 251] on div "23:59 - 67B-019.38" at bounding box center [615, 258] width 115 height 16
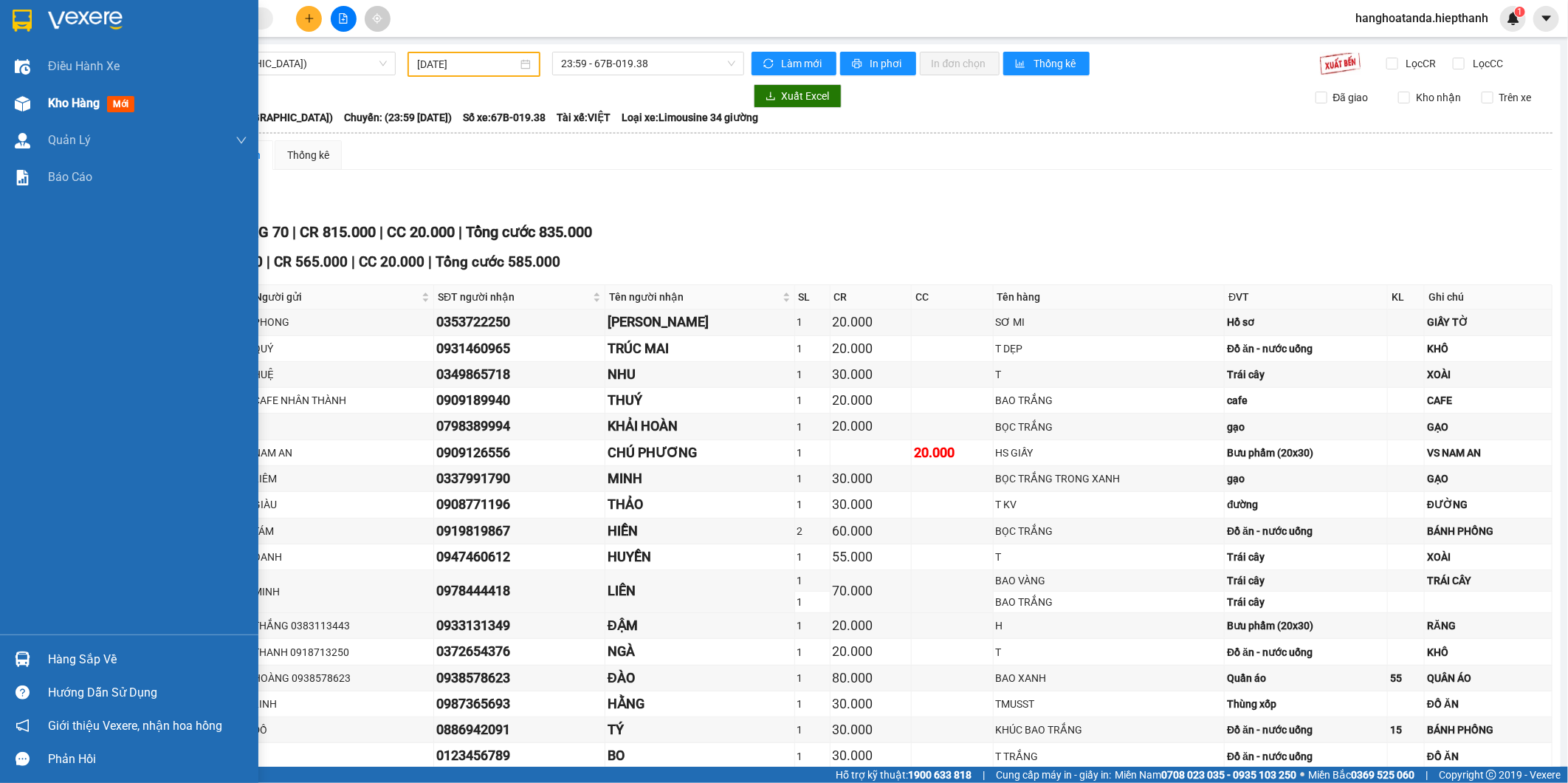
click at [15, 106] on img at bounding box center [22, 103] width 16 height 16
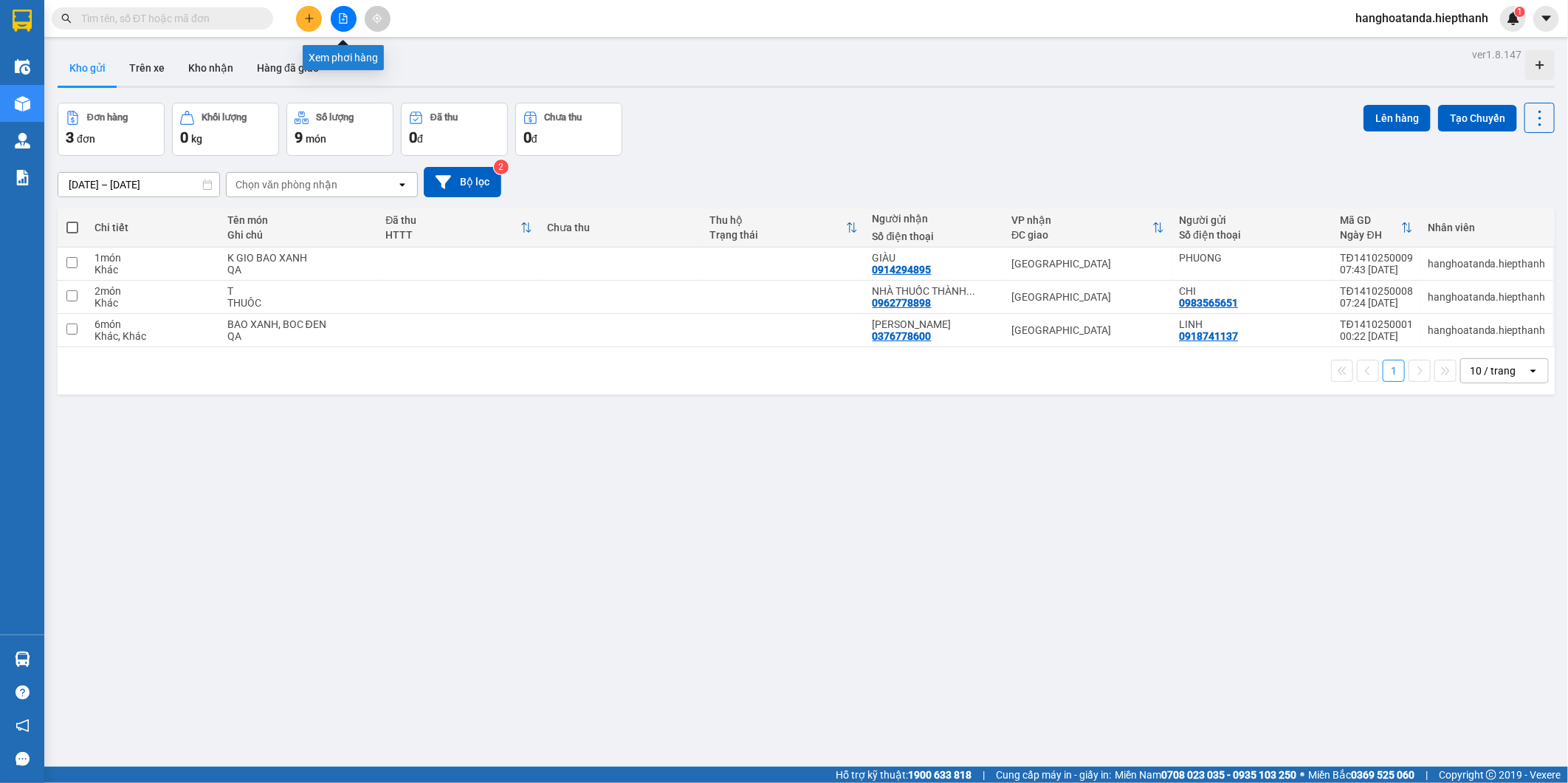
click at [344, 27] on button at bounding box center [344, 19] width 26 height 26
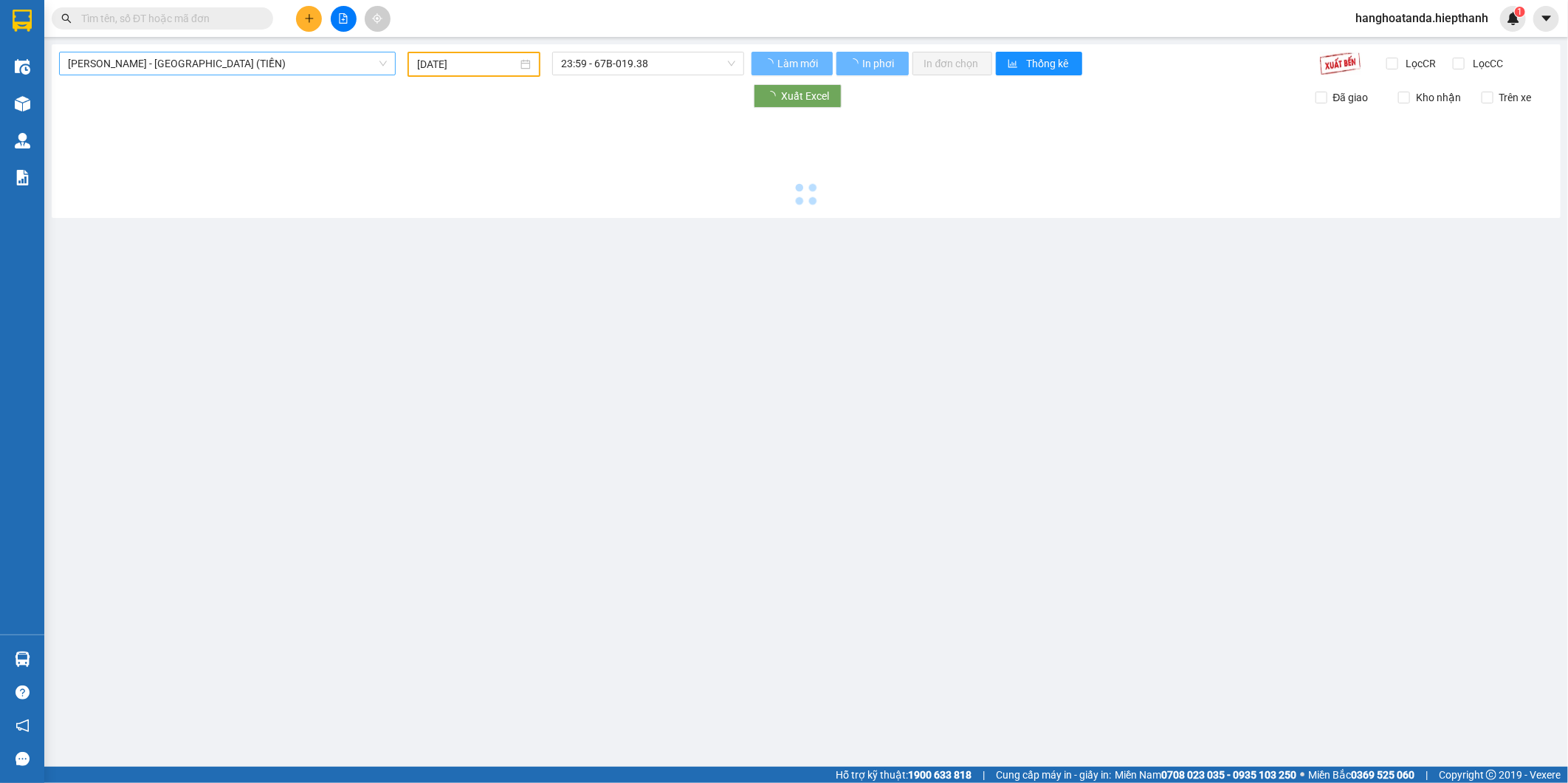
type input "14/10/2025"
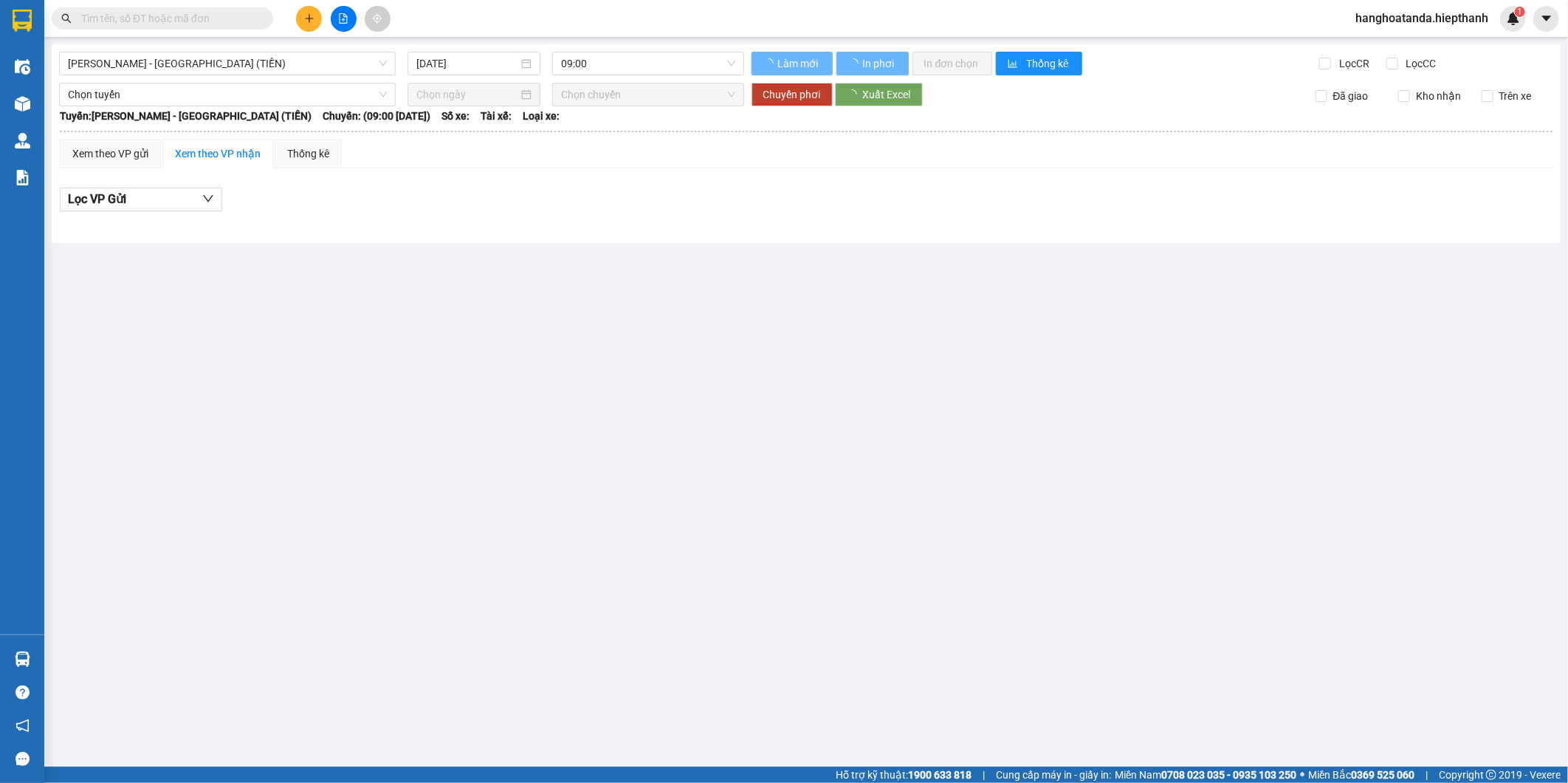
drag, startPoint x: 209, startPoint y: 71, endPoint x: 217, endPoint y: 76, distance: 9.4
click at [210, 71] on span "Hồ Chí Minh - Tân Châu (TIỀN)" at bounding box center [227, 63] width 319 height 22
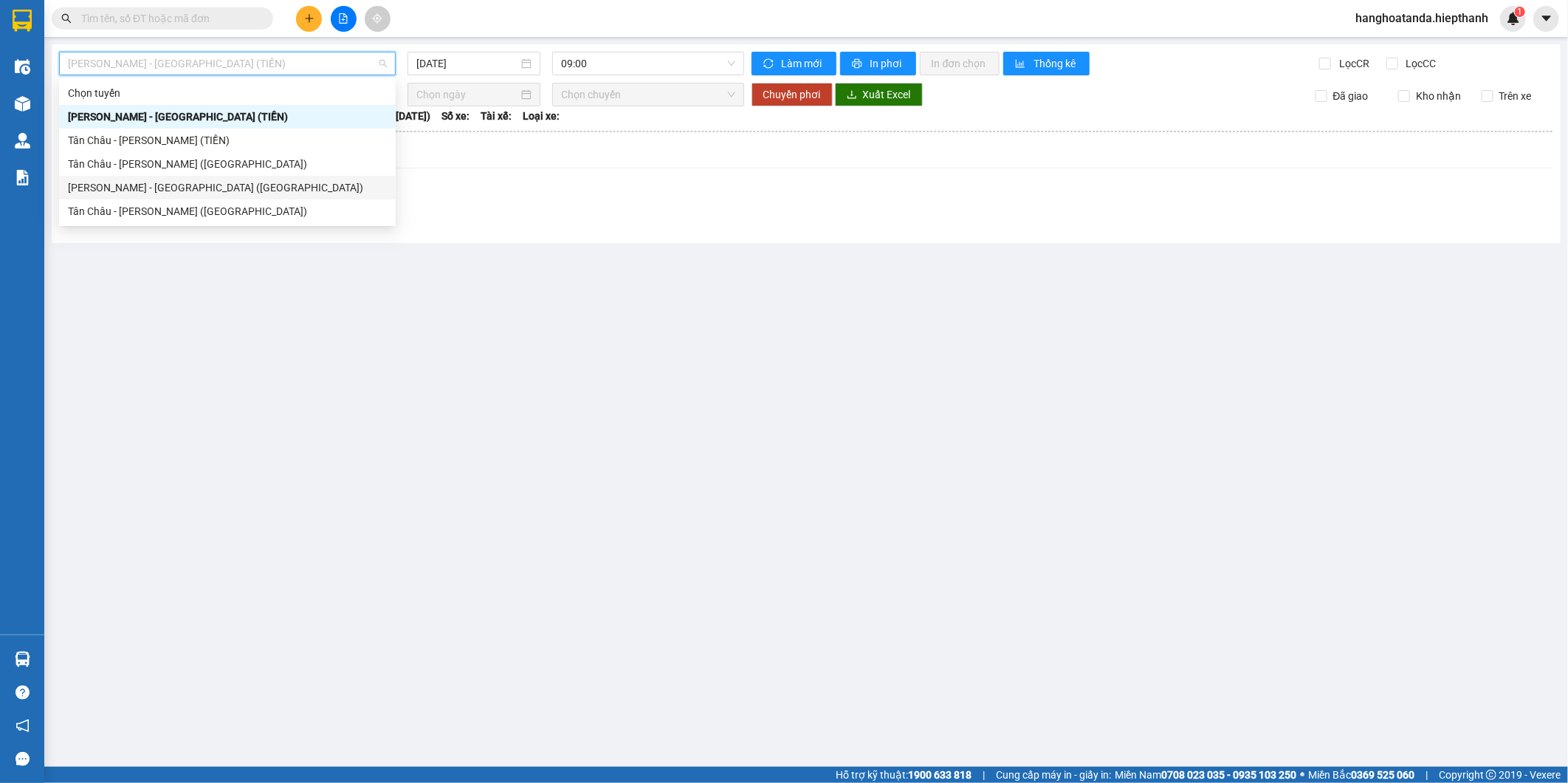
click at [192, 195] on div "Hồ Chí Minh - Tân Châu (Giường)" at bounding box center [228, 187] width 337 height 23
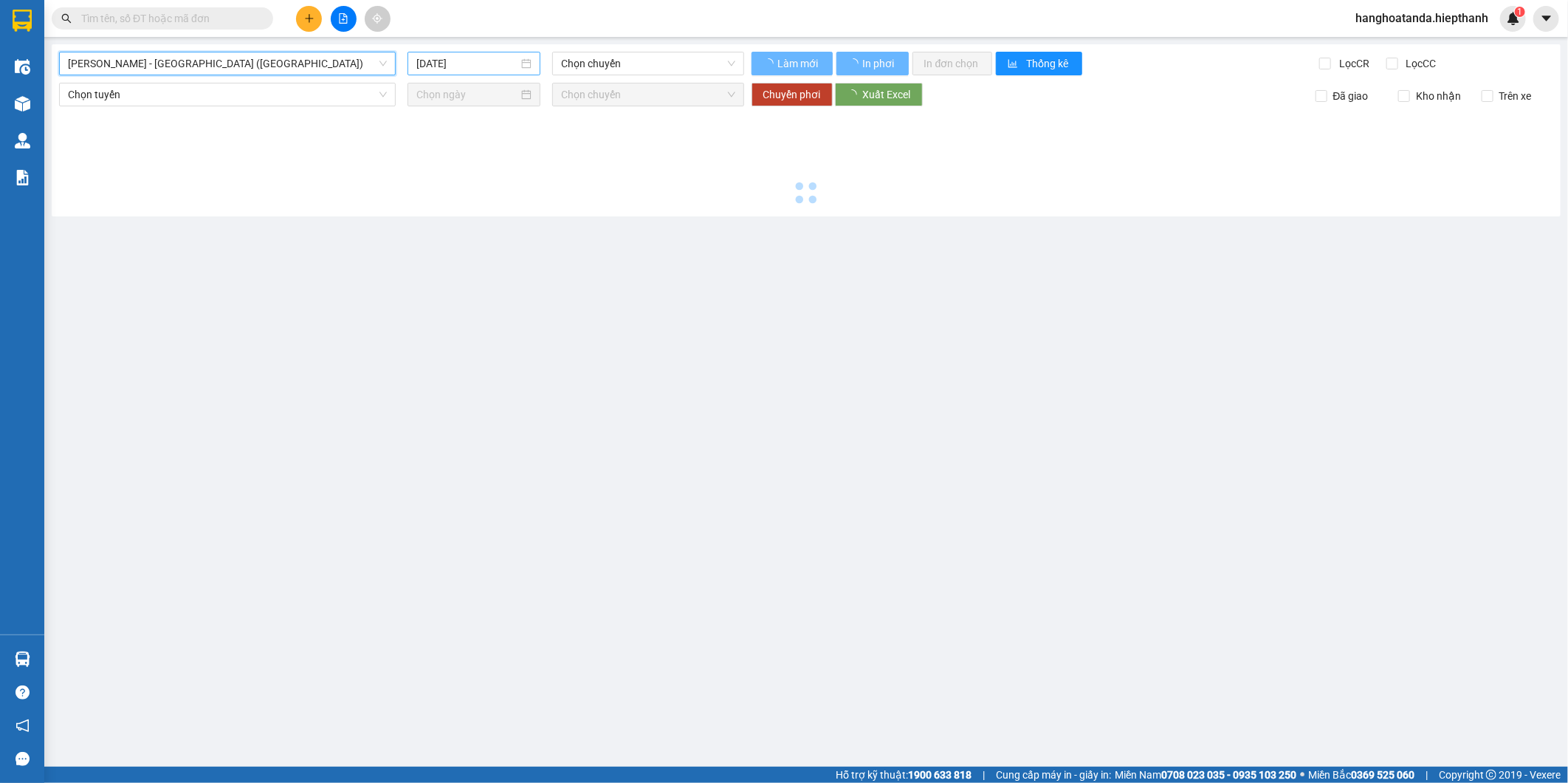
click at [469, 70] on input "14/10/2025" at bounding box center [468, 63] width 102 height 16
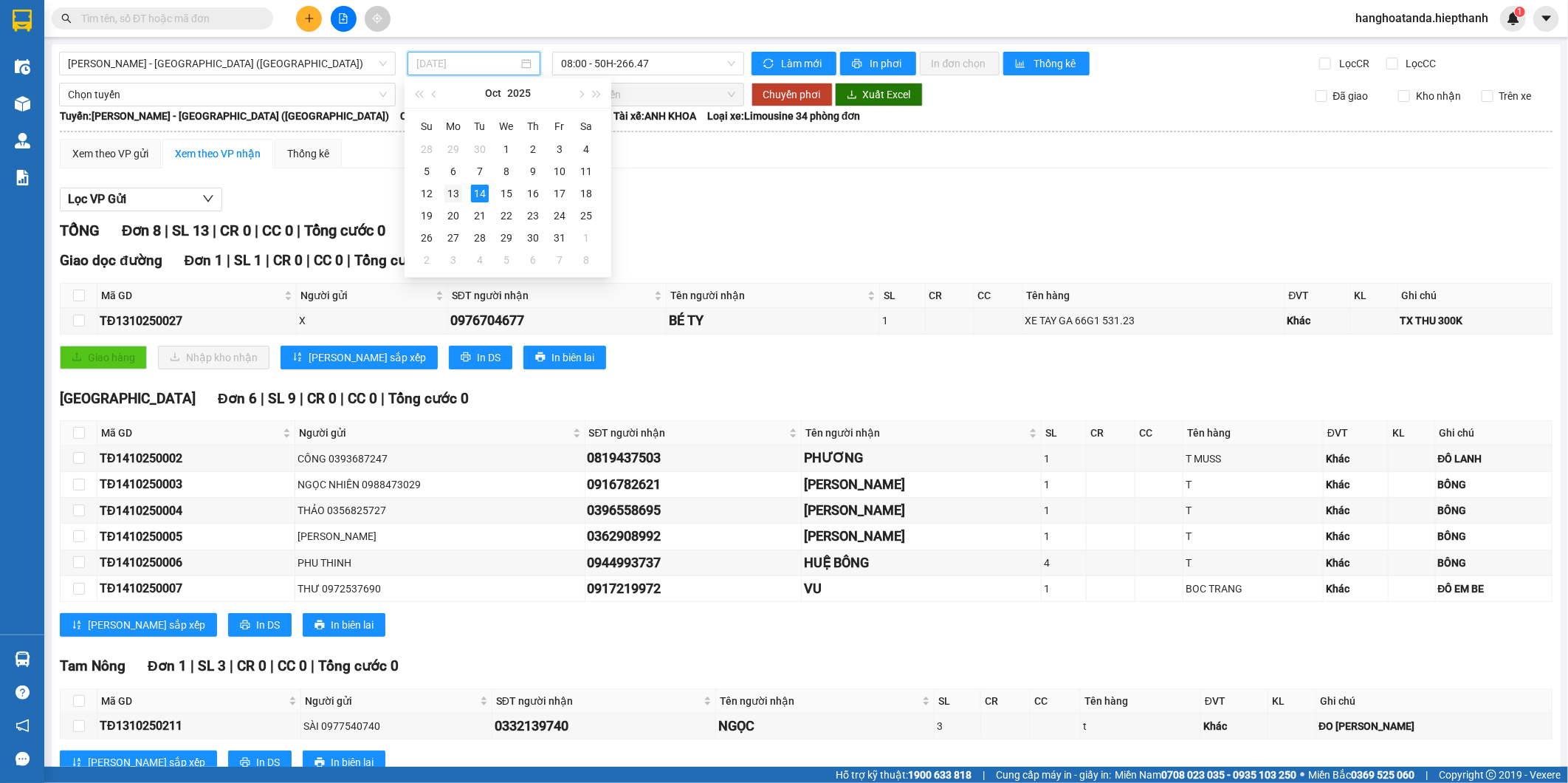
click at [456, 197] on div "13" at bounding box center [453, 192] width 18 height 18
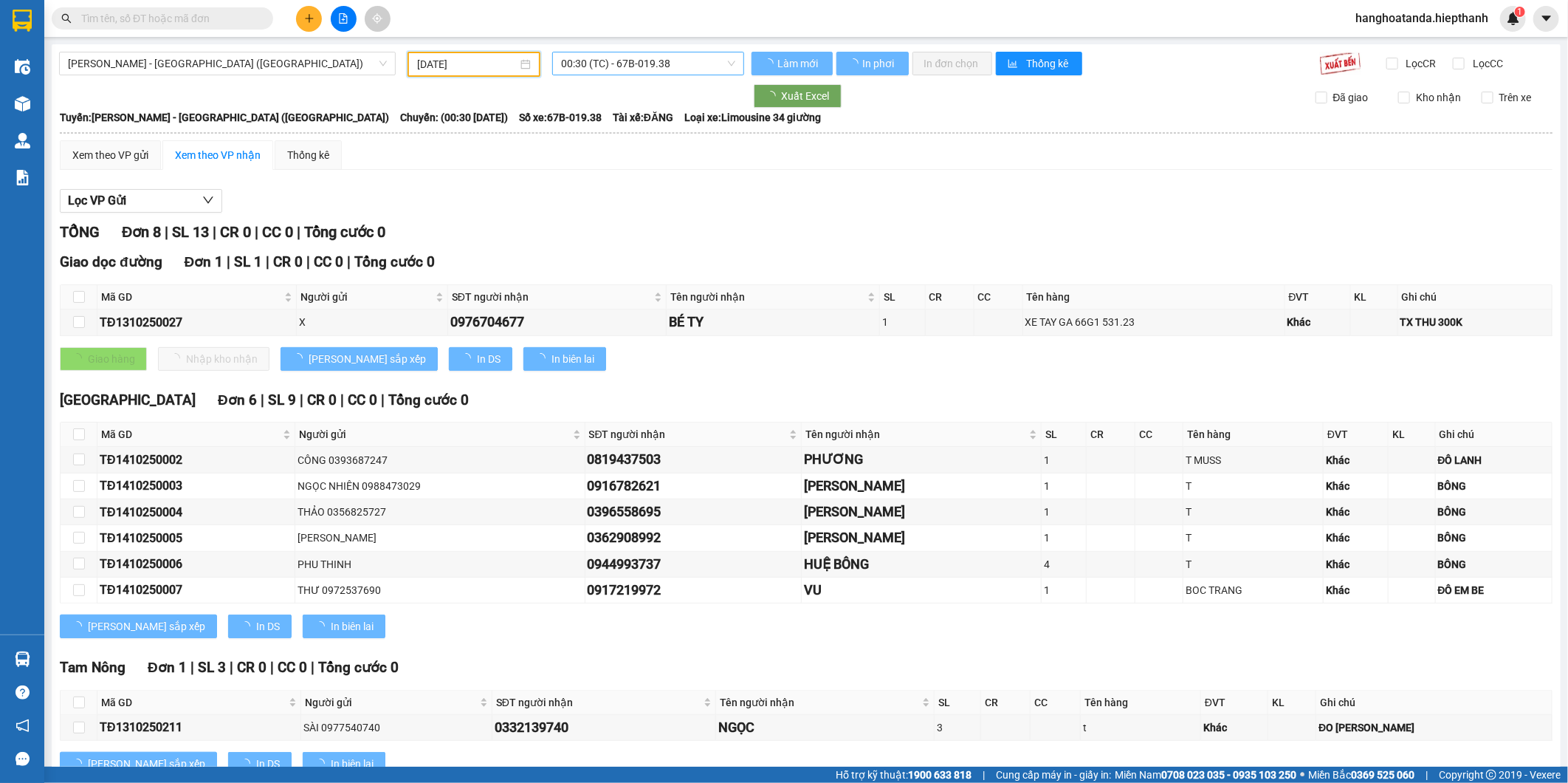
click at [593, 60] on span "00:30 (TC) - 67B-019.38" at bounding box center [647, 63] width 174 height 22
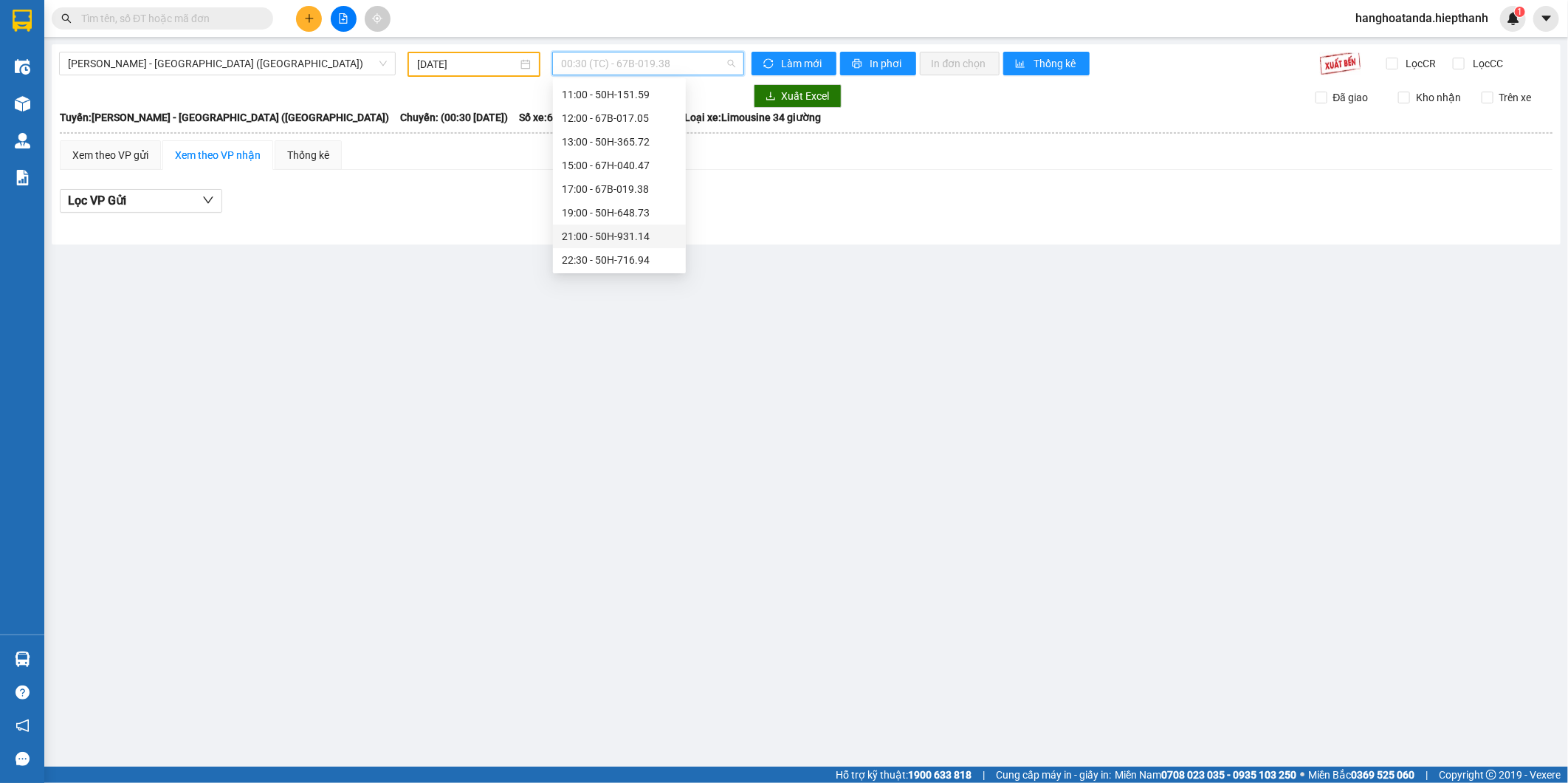
scroll to position [141, 0]
click at [588, 234] on div "21:00 - 50H-931.14" at bounding box center [619, 234] width 115 height 16
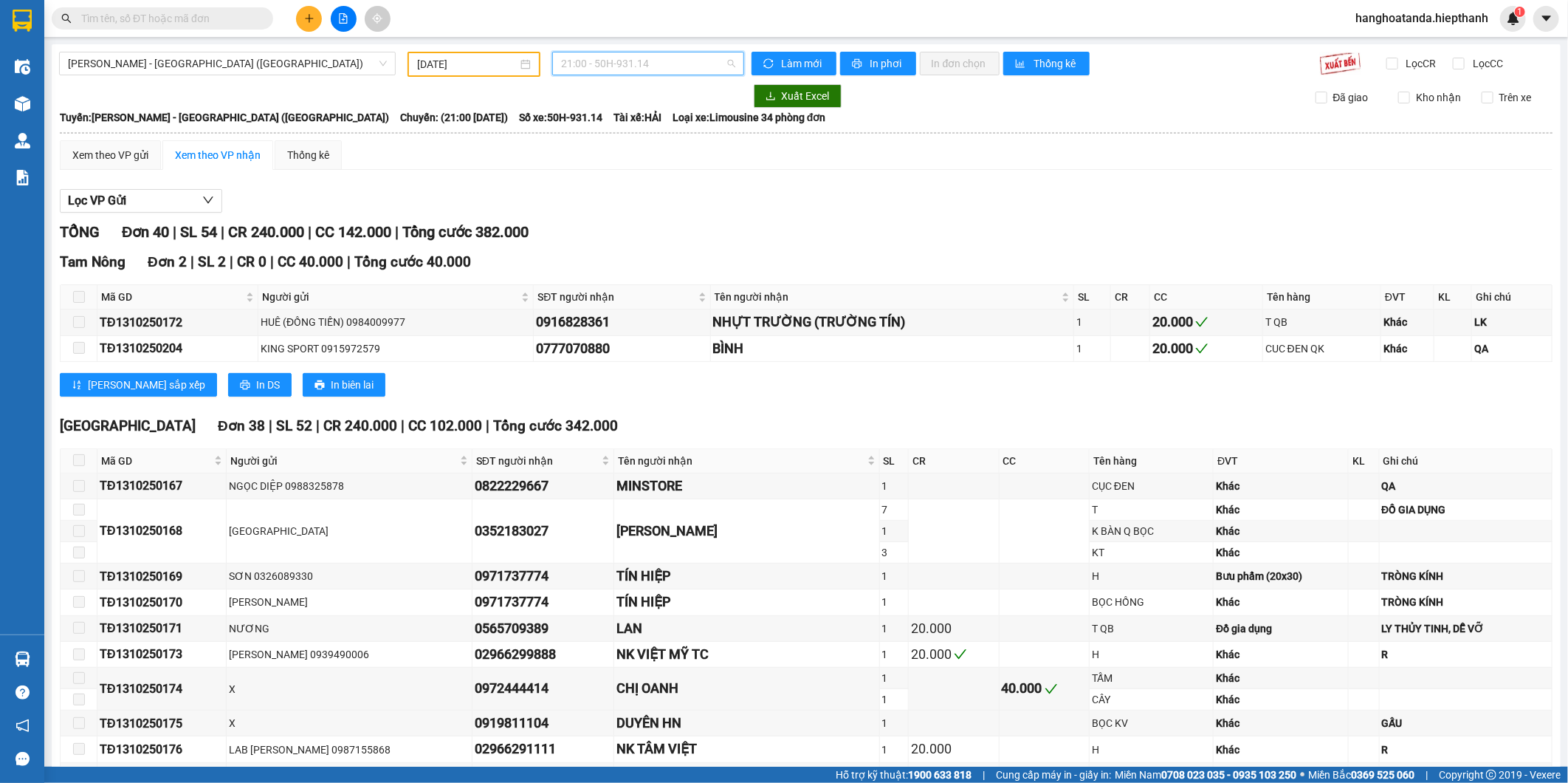
click at [614, 70] on span "21:00 - 50H-931.14" at bounding box center [647, 63] width 174 height 22
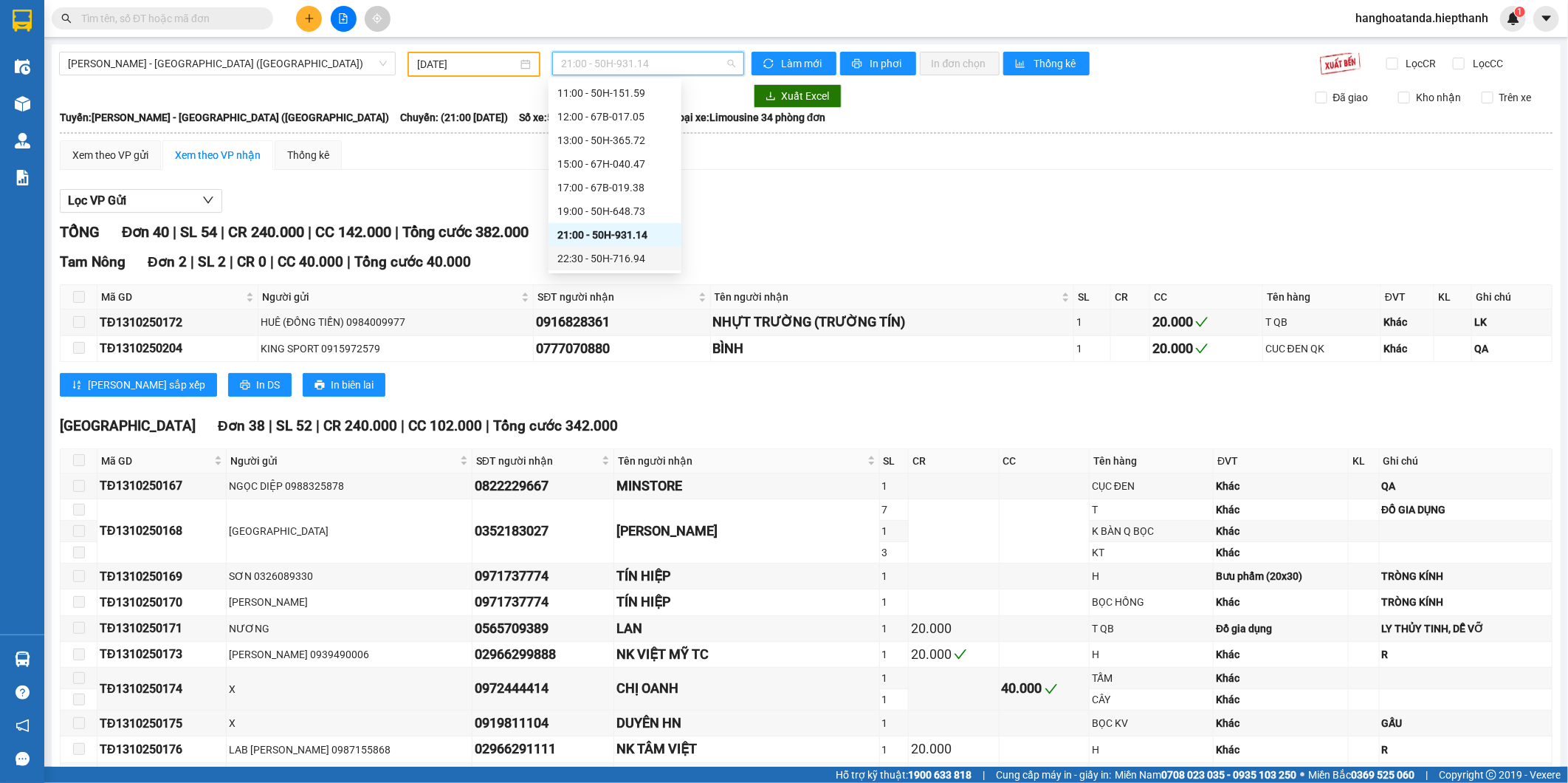
click at [574, 266] on div "22:30 - 50H-716.94" at bounding box center [615, 258] width 115 height 16
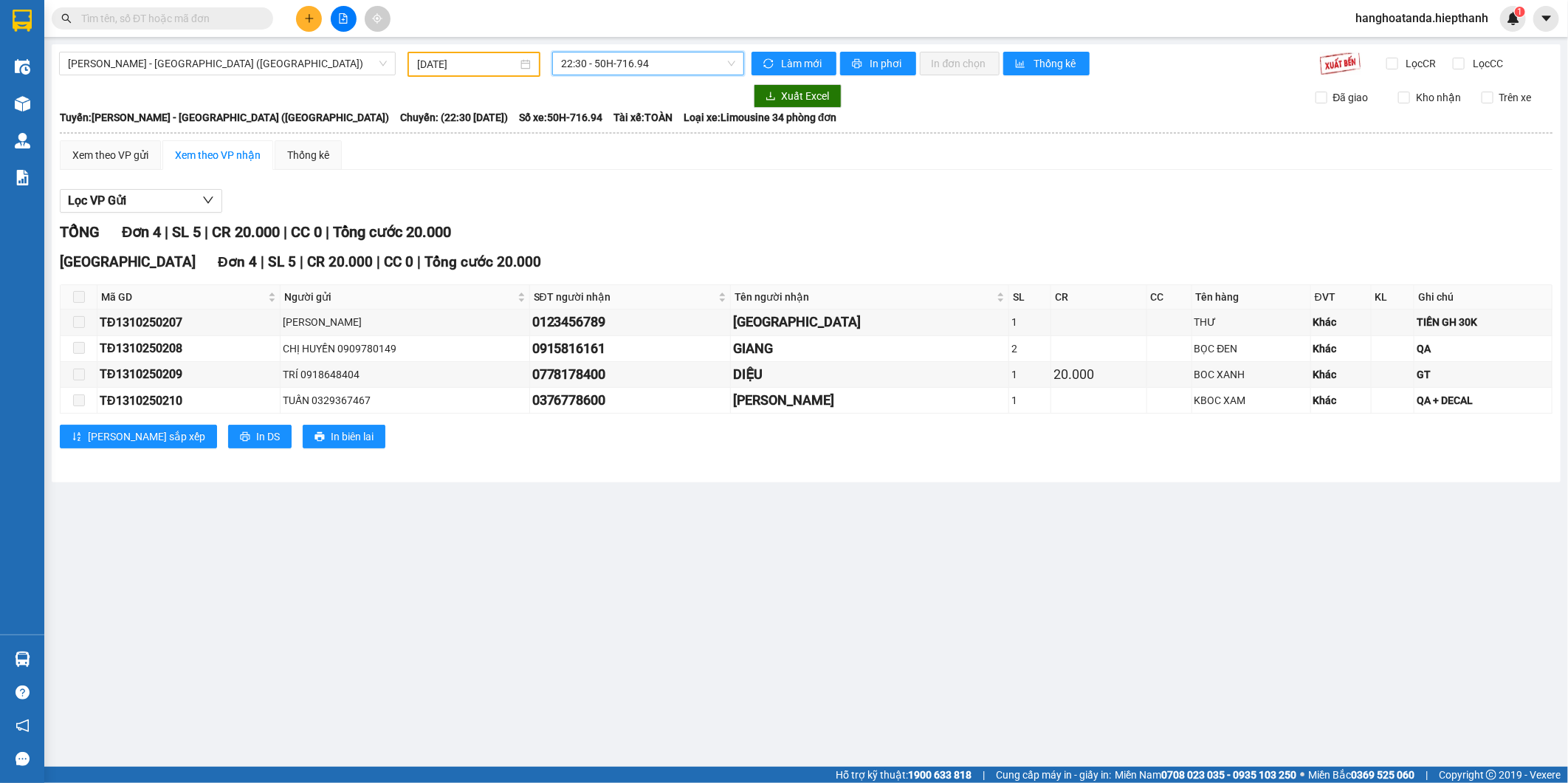
click at [448, 62] on input "13/10/2025" at bounding box center [468, 63] width 101 height 16
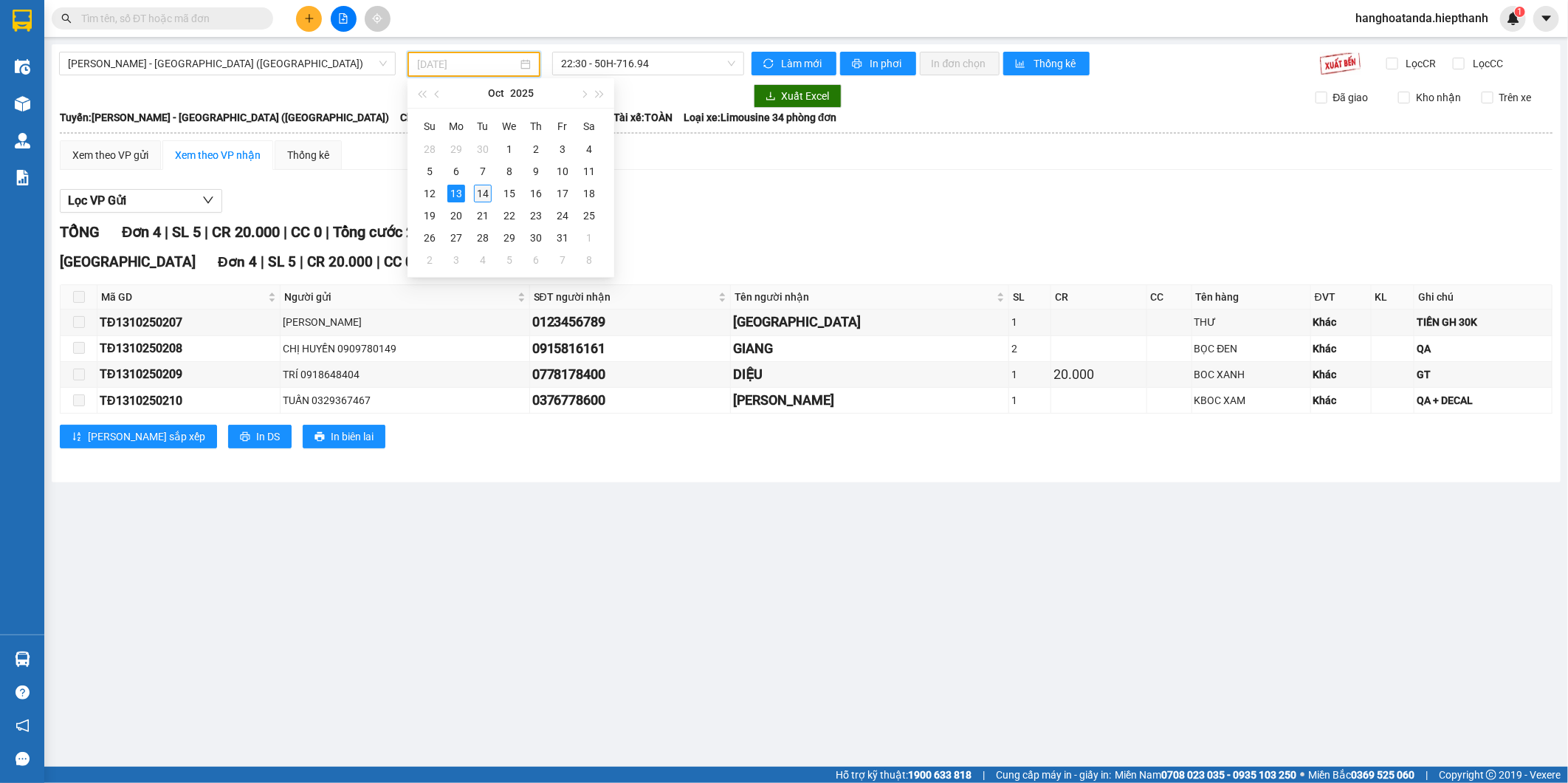
click at [480, 192] on div "14" at bounding box center [483, 192] width 18 height 18
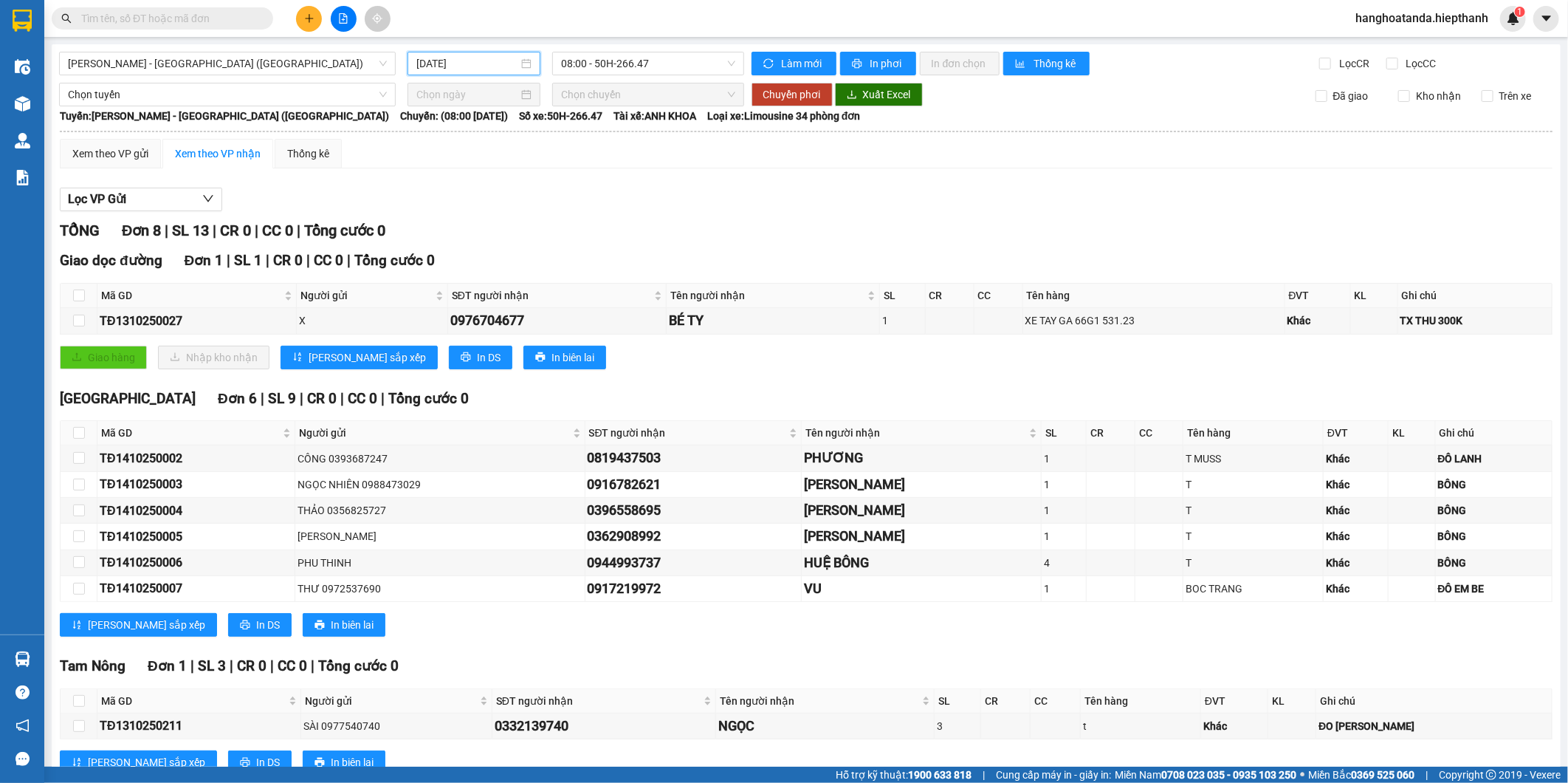
click at [442, 63] on input "14/10/2025" at bounding box center [468, 63] width 102 height 16
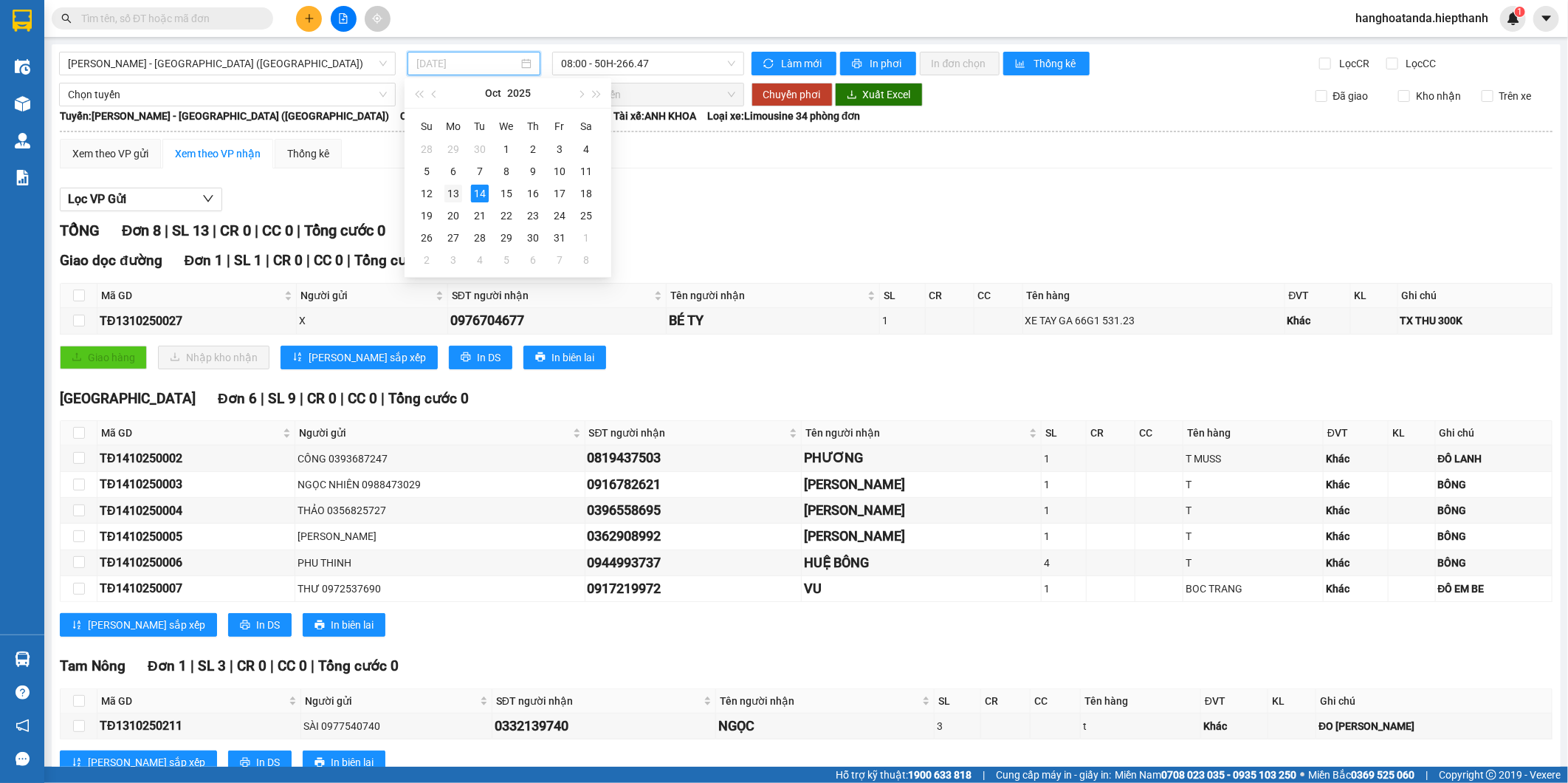
click at [440, 192] on tr "12 13 14 15 16 17 18" at bounding box center [507, 193] width 186 height 22
click at [457, 194] on div "13" at bounding box center [453, 192] width 18 height 18
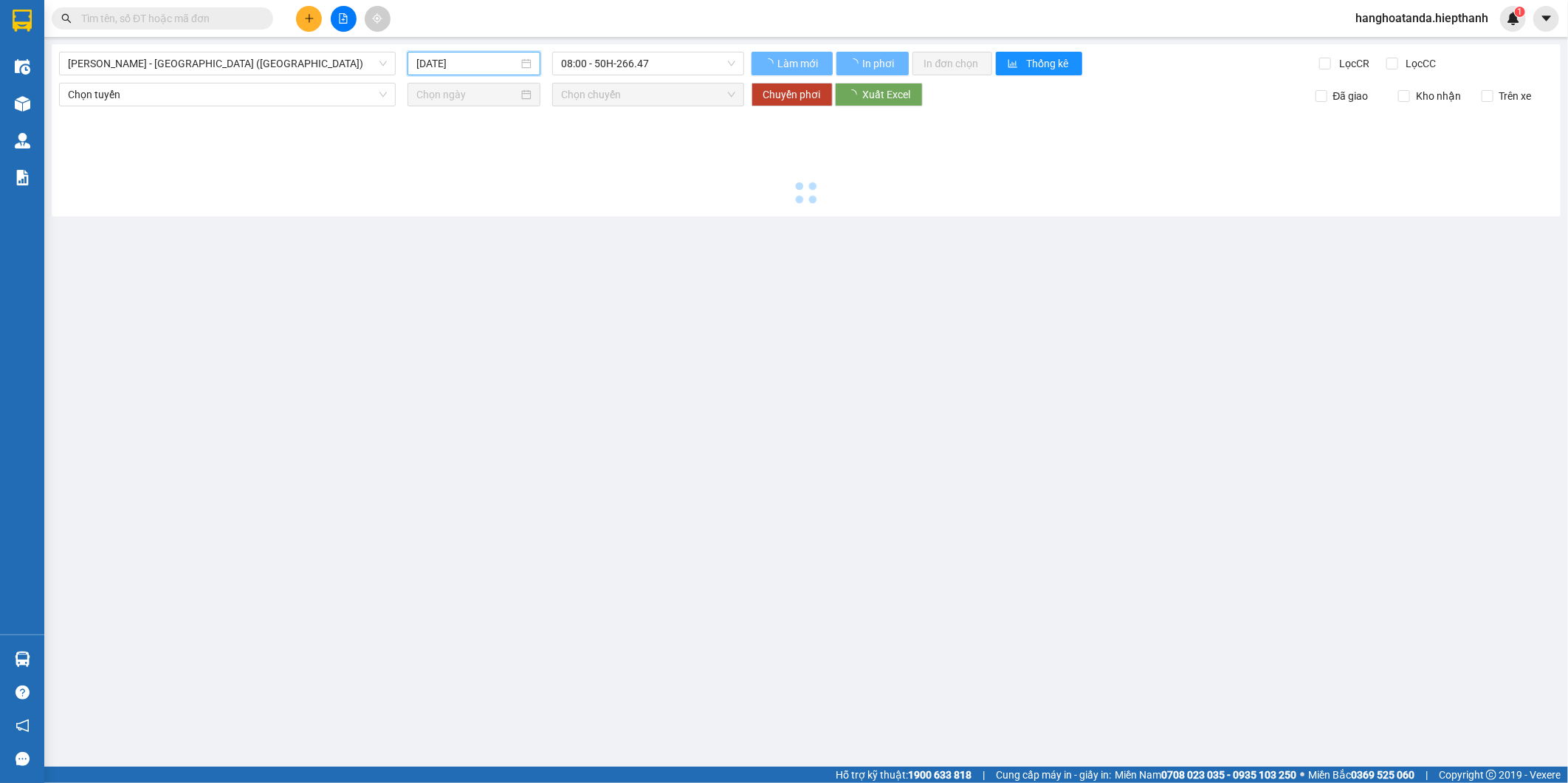
type input "13/10/2025"
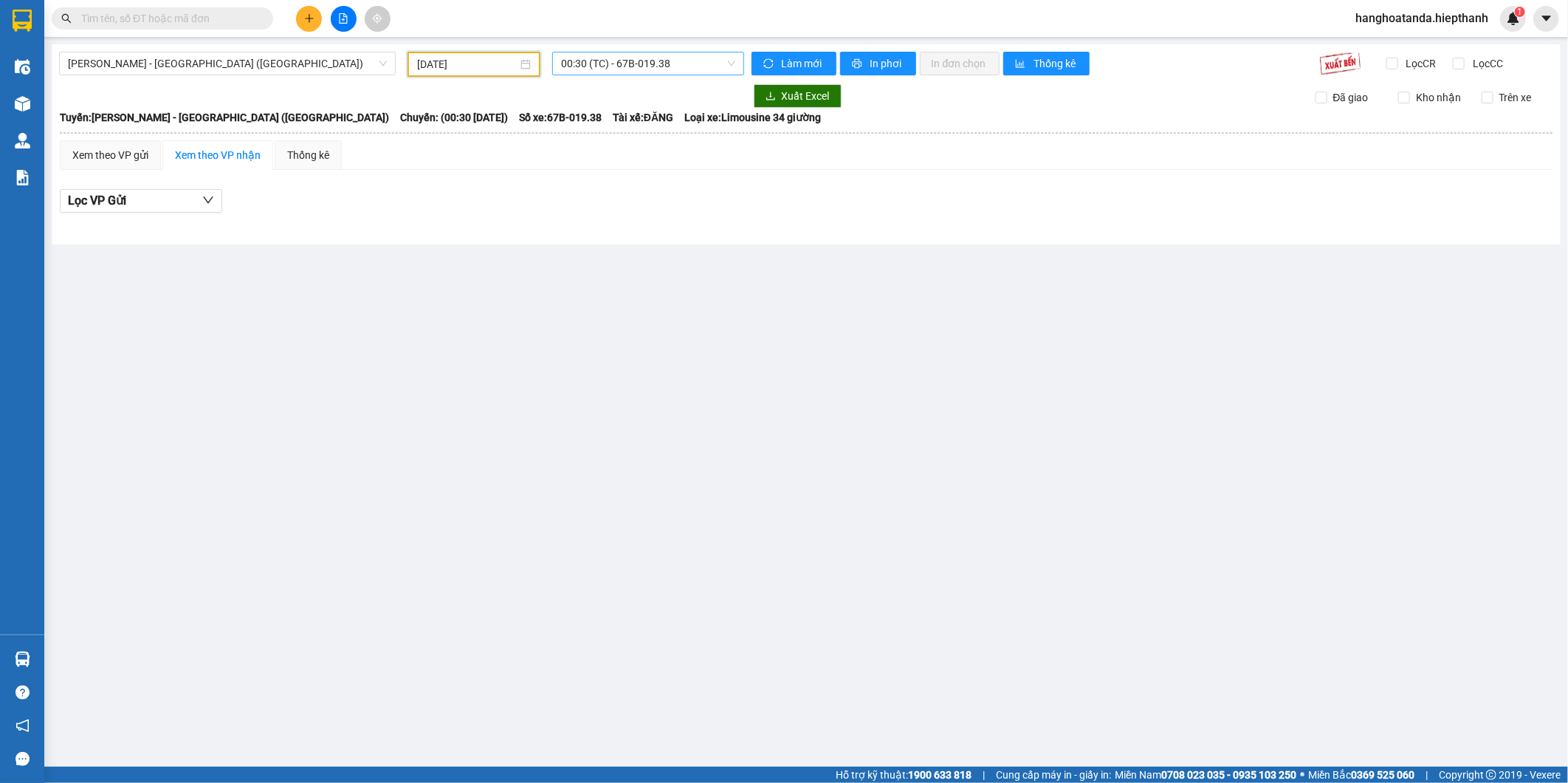
click at [600, 62] on span "00:30 (TC) - 67B-019.38" at bounding box center [647, 63] width 174 height 22
click at [604, 232] on div "21:00 - 50H-931.14" at bounding box center [619, 234] width 115 height 16
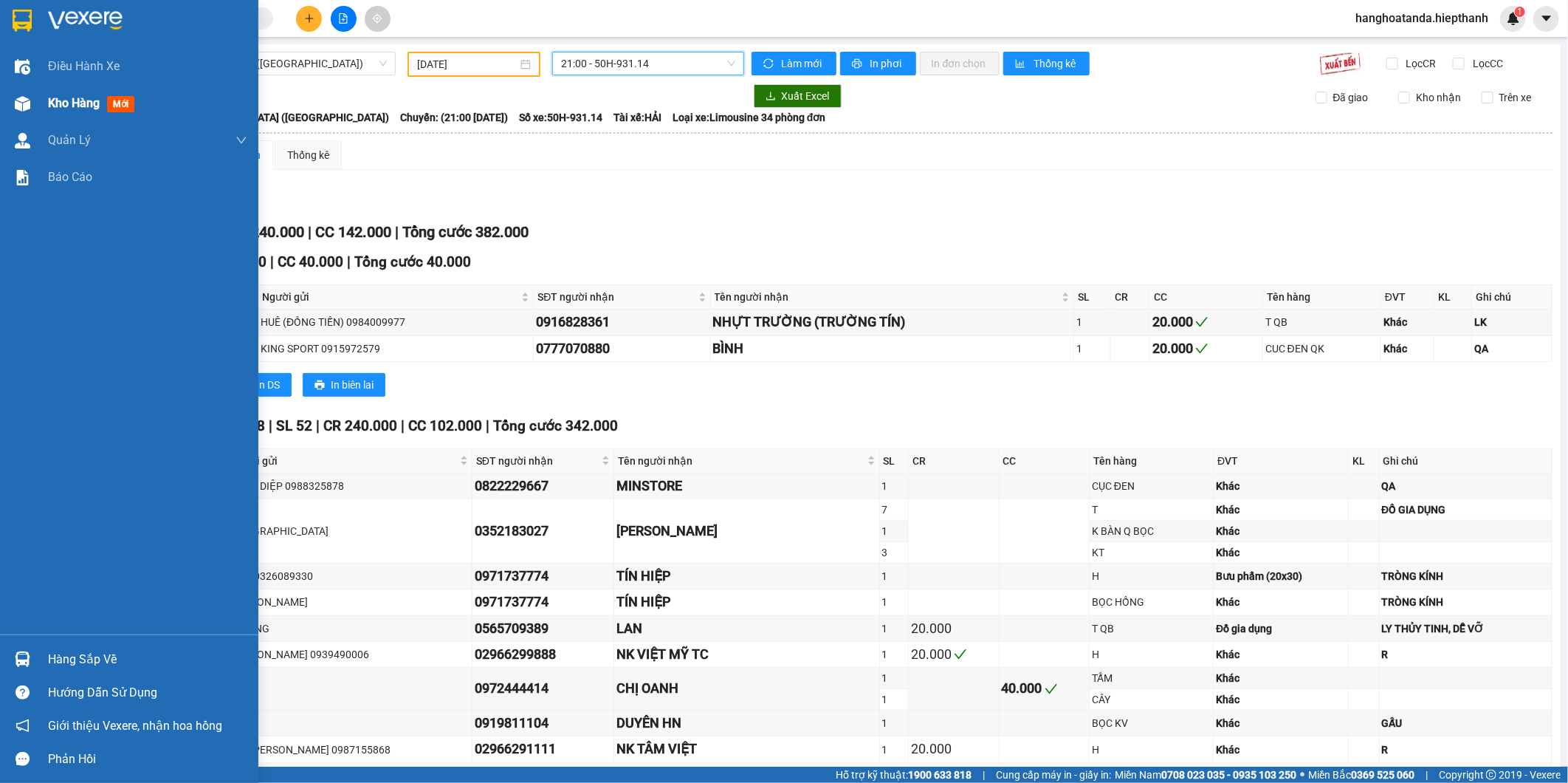
click at [33, 92] on div at bounding box center [22, 104] width 26 height 26
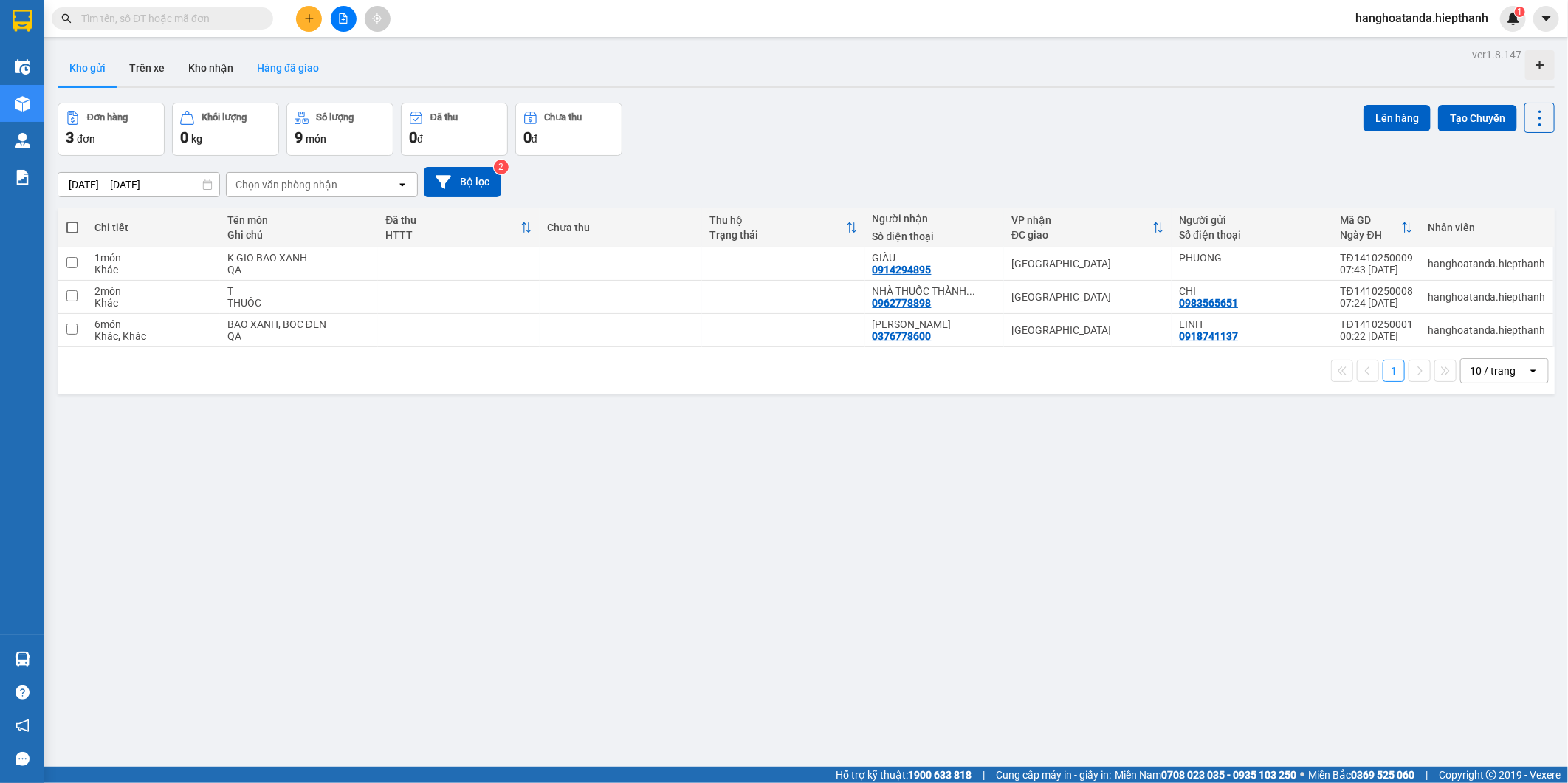
click at [273, 67] on button "Hàng đã giao" at bounding box center [288, 68] width 86 height 35
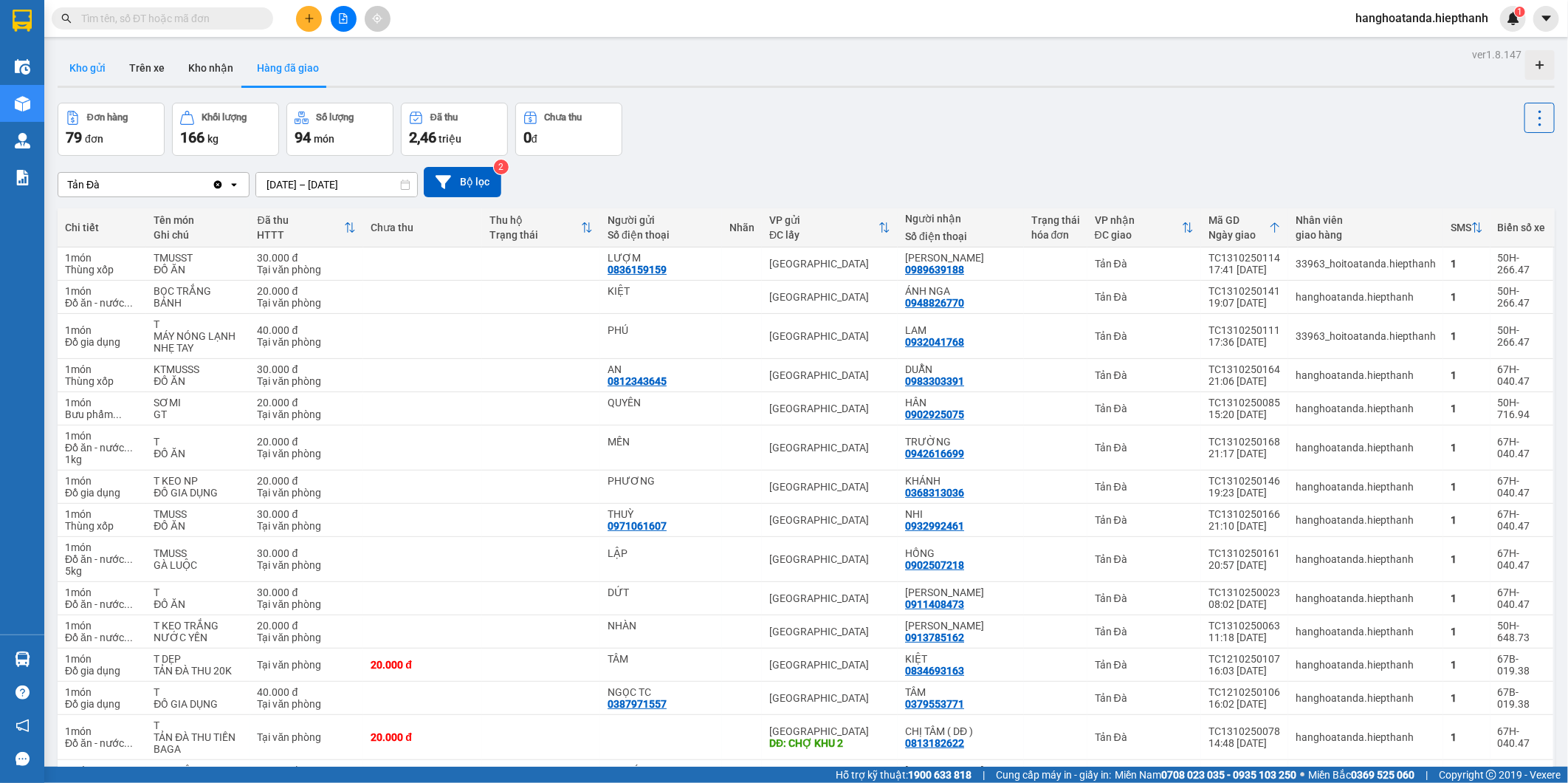
click at [97, 77] on button "Kho gửi" at bounding box center [87, 68] width 60 height 35
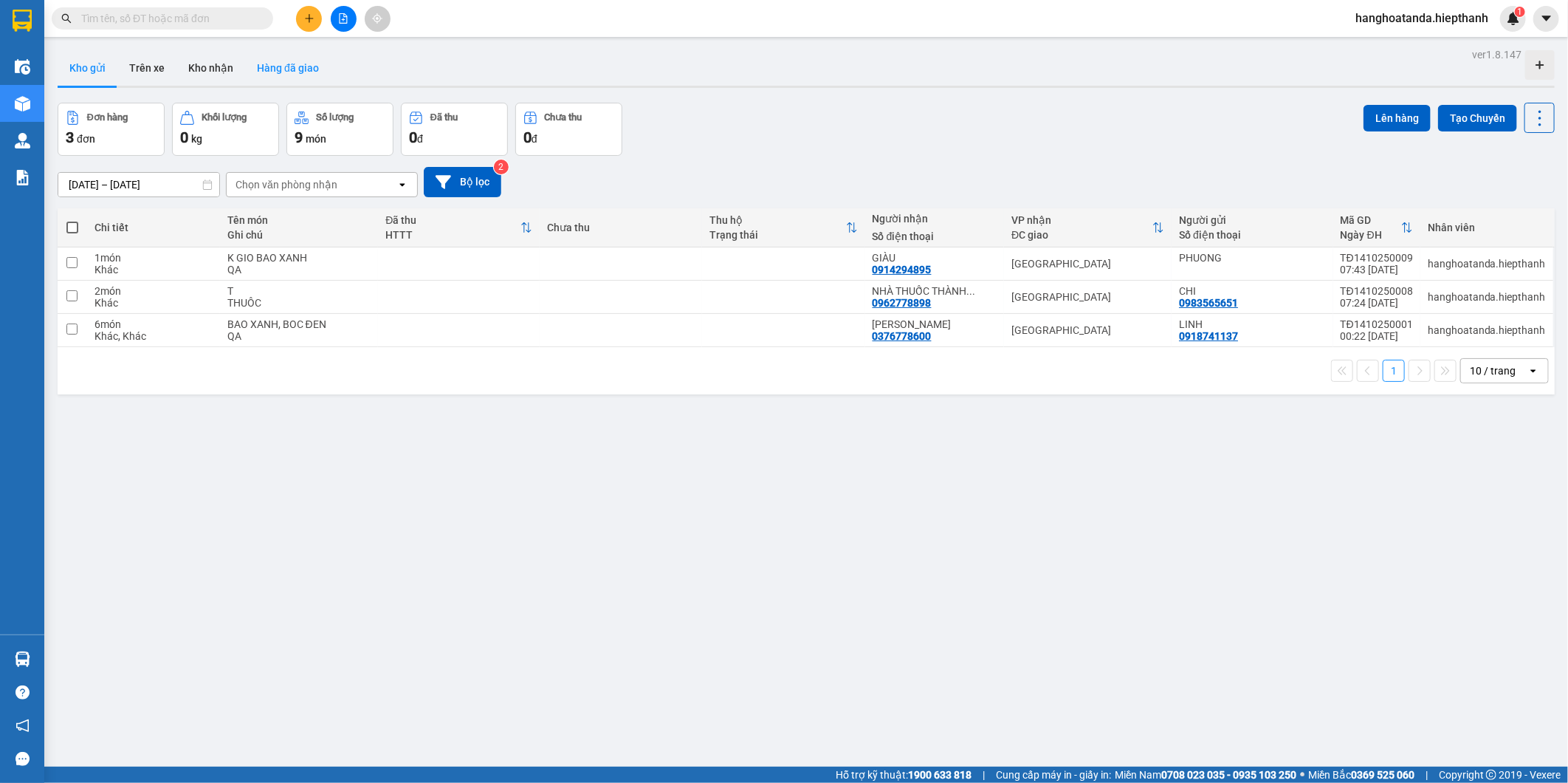
click at [305, 61] on button "Hàng đã giao" at bounding box center [288, 68] width 86 height 35
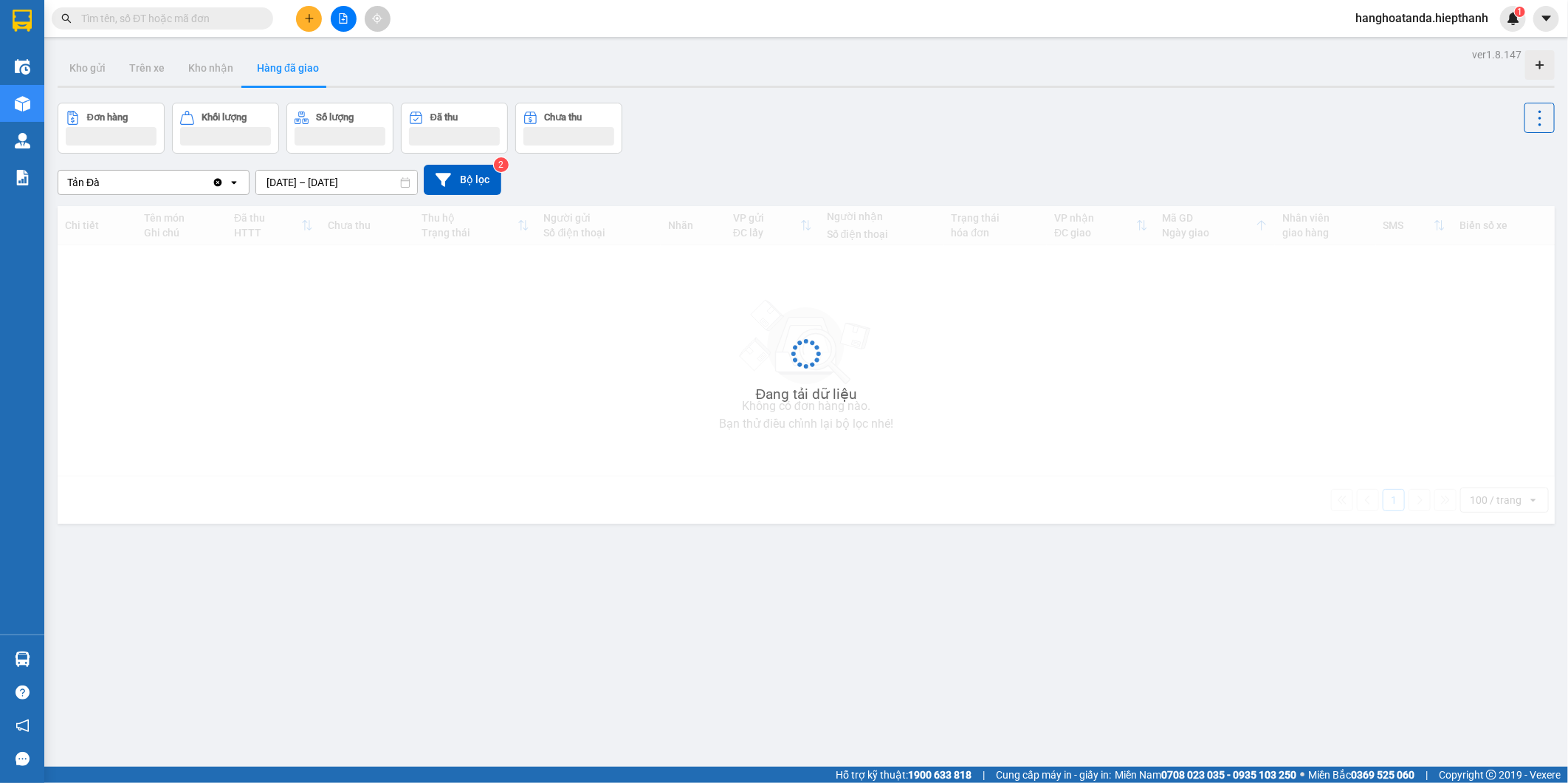
click at [346, 179] on input "13/10/2025 – 14/10/2025" at bounding box center [336, 181] width 161 height 23
click at [827, 138] on div "Đơn hàng Khối lượng Số lượng Đã thu Chưa thu" at bounding box center [806, 127] width 1497 height 51
click at [388, 188] on div "ver 1.8.147 Kho gửi Trên xe Kho nhận Hàng đã giao Đơn hàng Khối lượng Số lượng …" at bounding box center [806, 436] width 1509 height 783
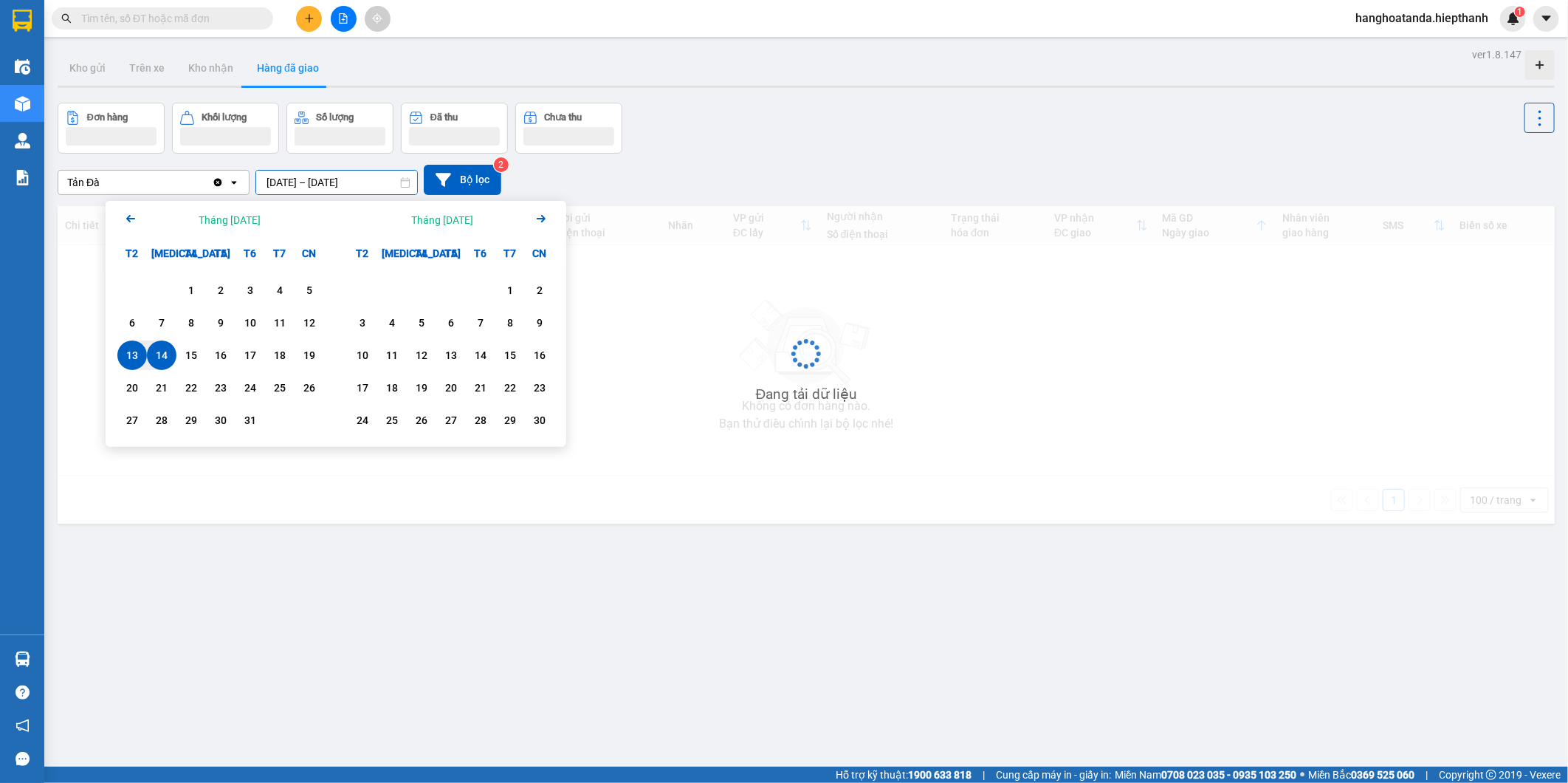
click at [142, 357] on div "13" at bounding box center [132, 355] width 30 height 30
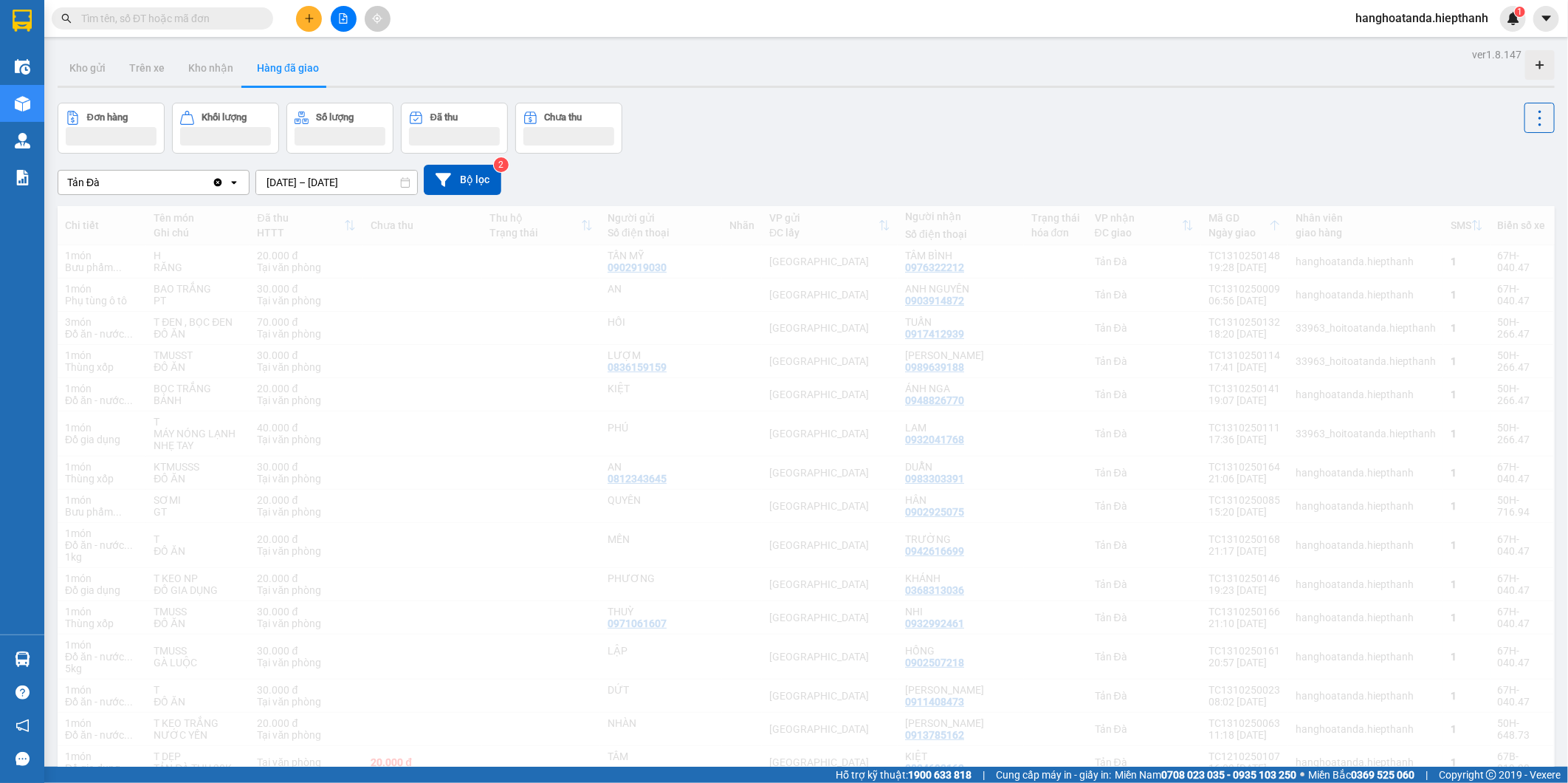
type input "13/10/2025 – 13/10/2025"
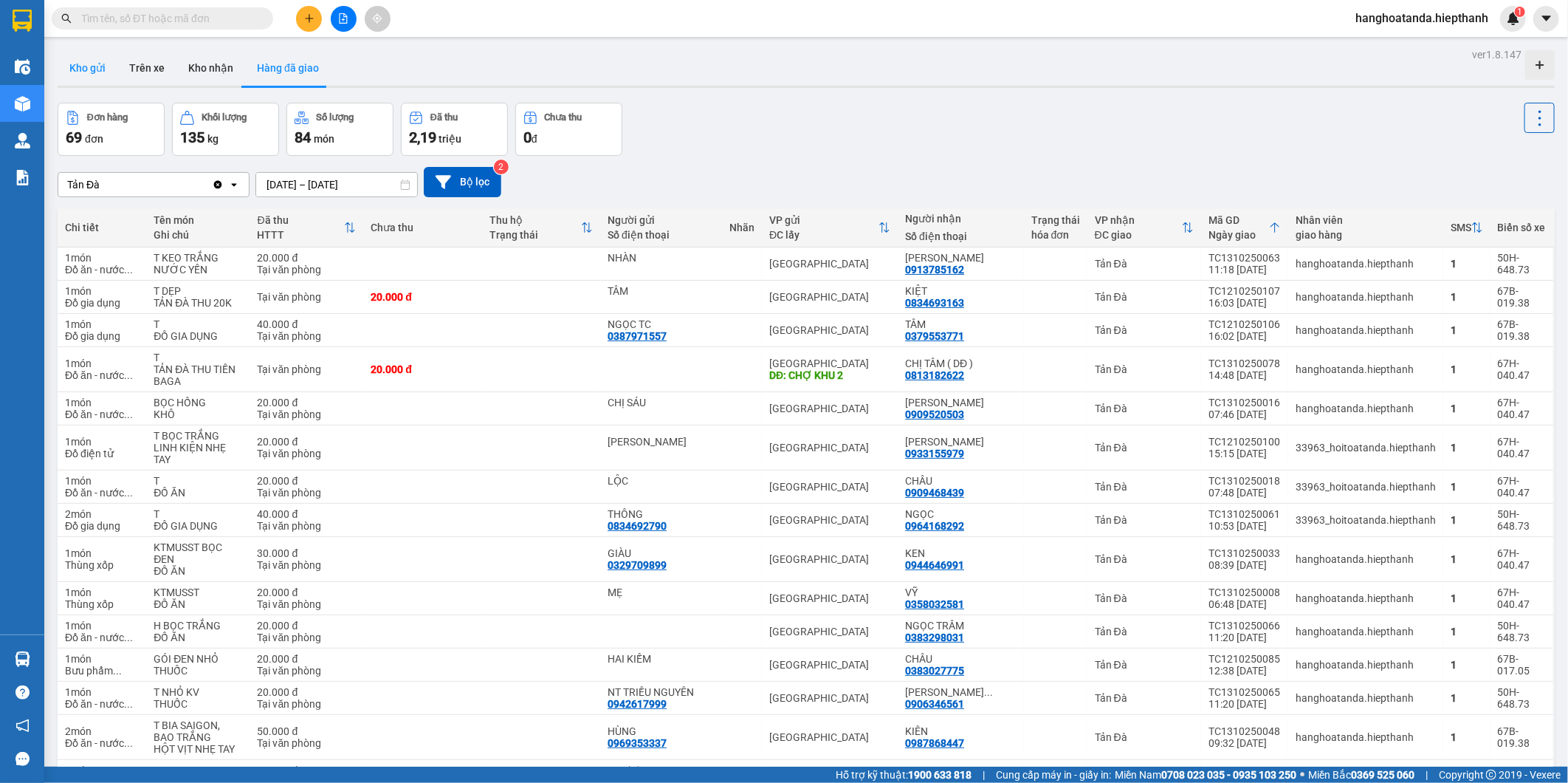
click at [86, 77] on button "Kho gửi" at bounding box center [87, 68] width 60 height 35
